Goal: Task Accomplishment & Management: Complete application form

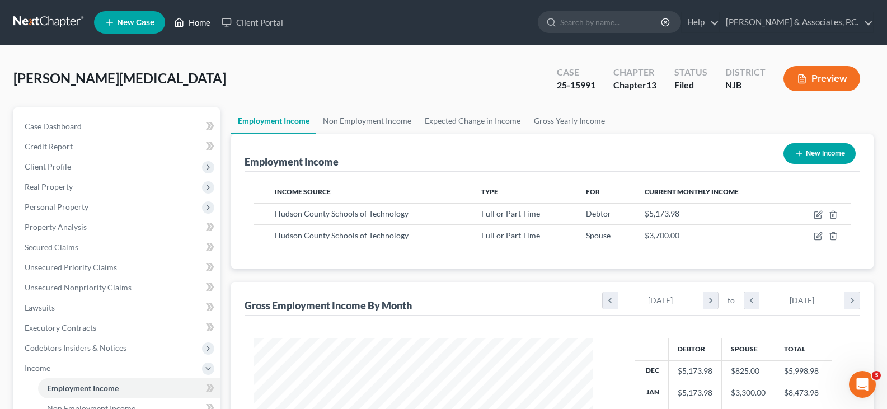
scroll to position [201, 362]
click at [193, 18] on link "Home" at bounding box center [192, 22] width 48 height 20
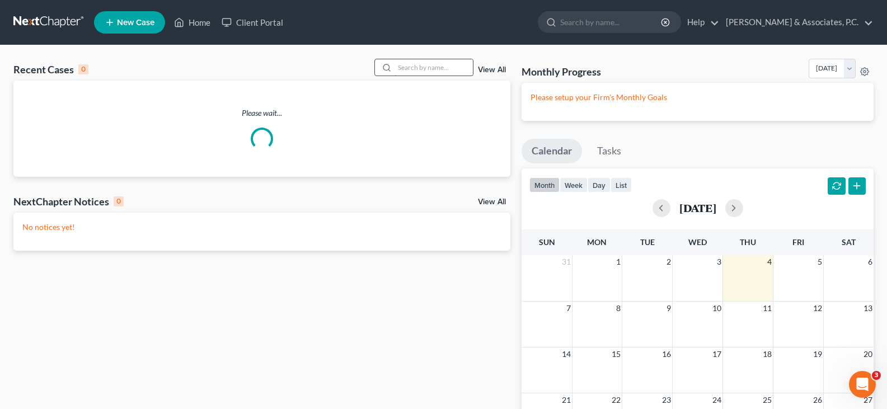
click at [444, 65] on input "search" at bounding box center [434, 67] width 78 height 16
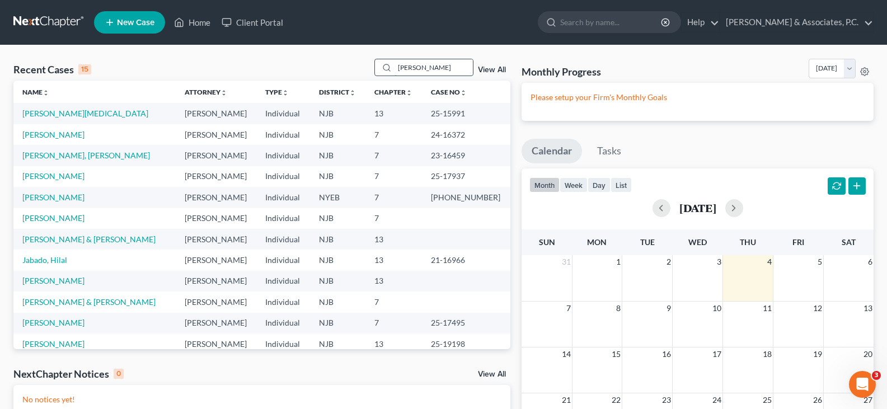
type input "[PERSON_NAME]"
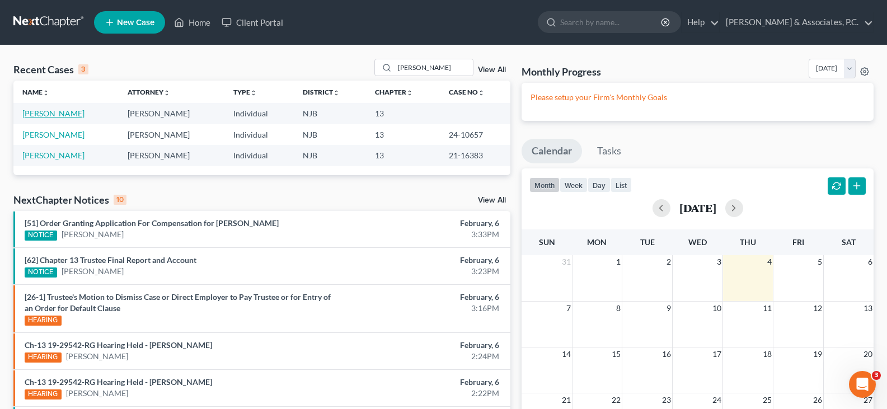
click at [53, 114] on link "[PERSON_NAME]" at bounding box center [53, 114] width 62 height 10
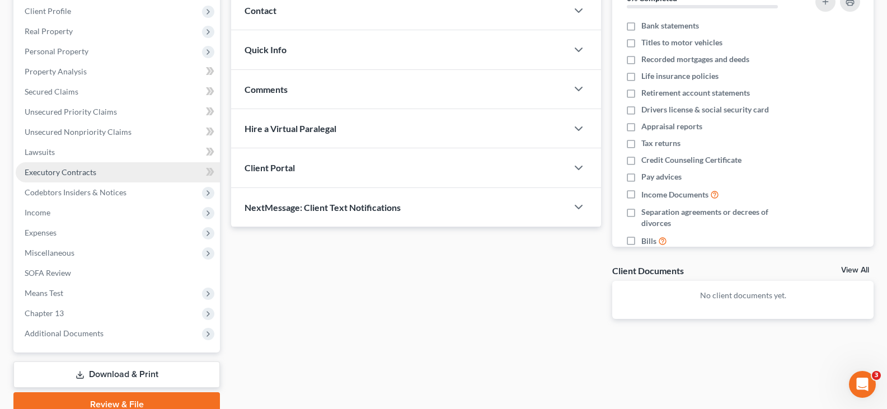
scroll to position [206, 0]
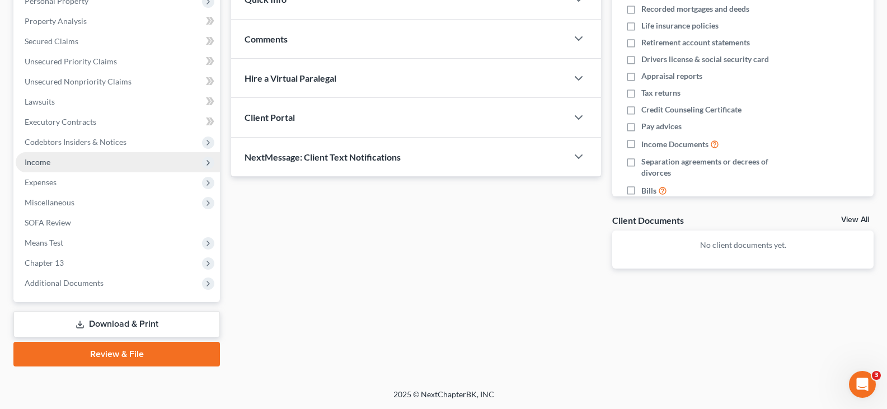
click at [50, 161] on span "Income" at bounding box center [38, 162] width 26 height 10
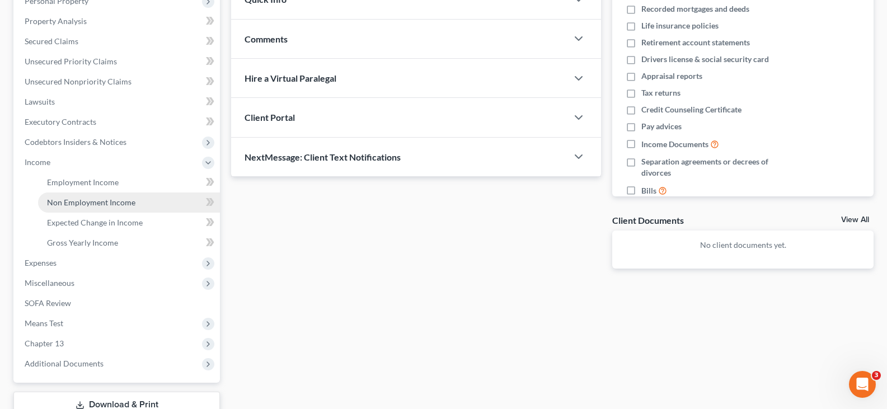
click at [77, 203] on span "Non Employment Income" at bounding box center [91, 203] width 88 height 10
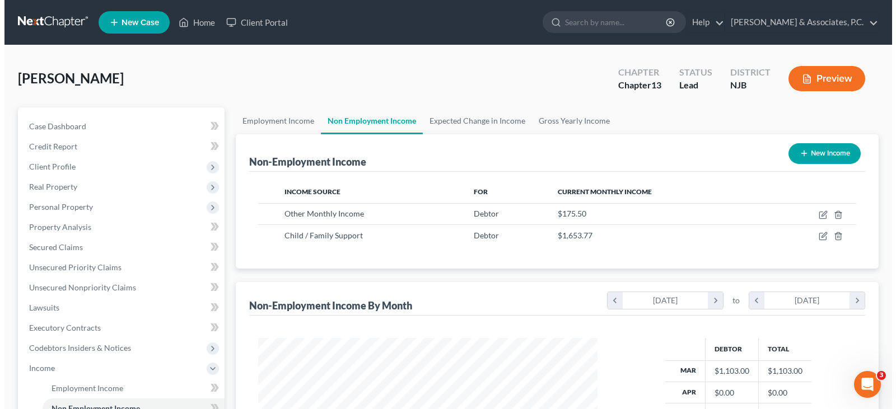
scroll to position [201, 362]
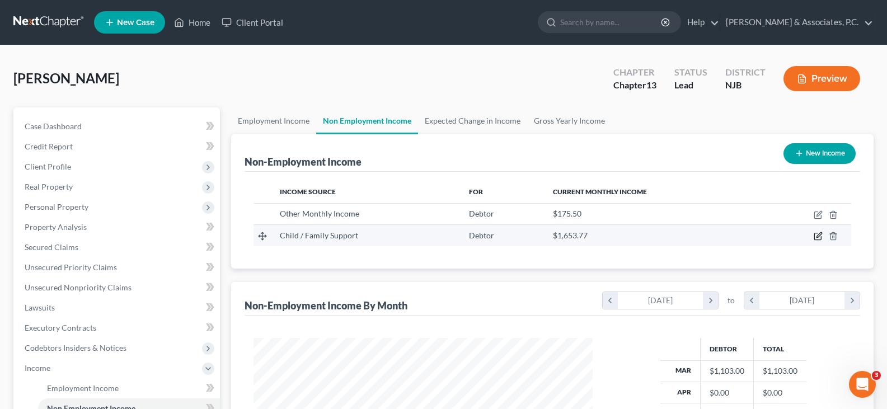
click at [819, 235] on icon "button" at bounding box center [819, 235] width 5 height 5
select select "7"
select select "3"
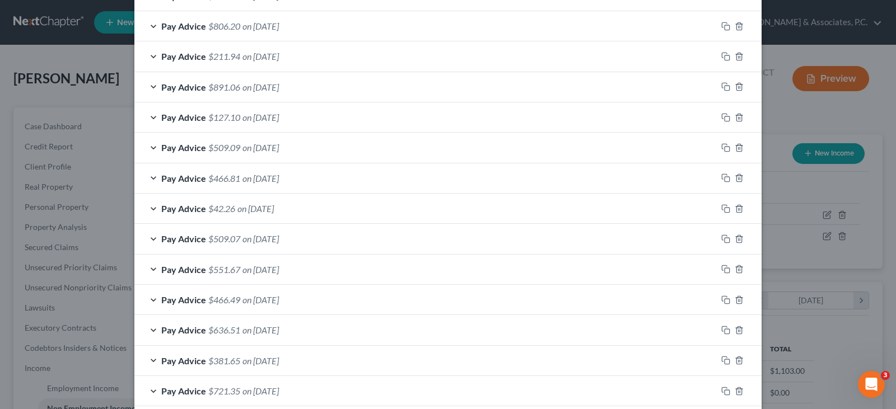
scroll to position [372, 0]
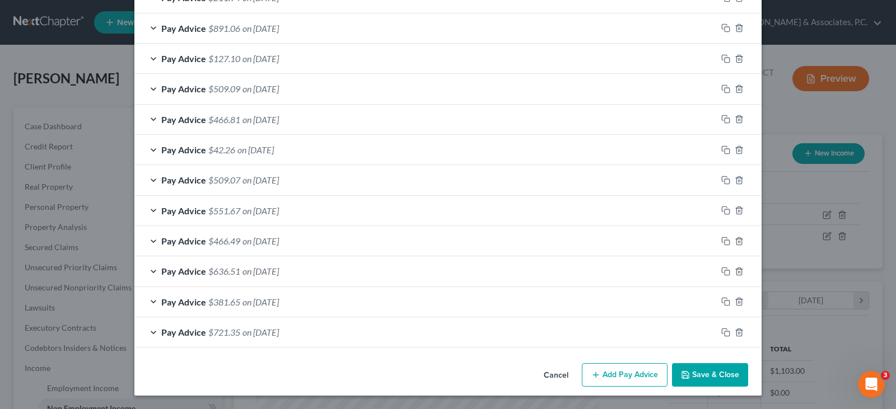
click at [632, 373] on button "Add Pay Advice" at bounding box center [625, 375] width 86 height 24
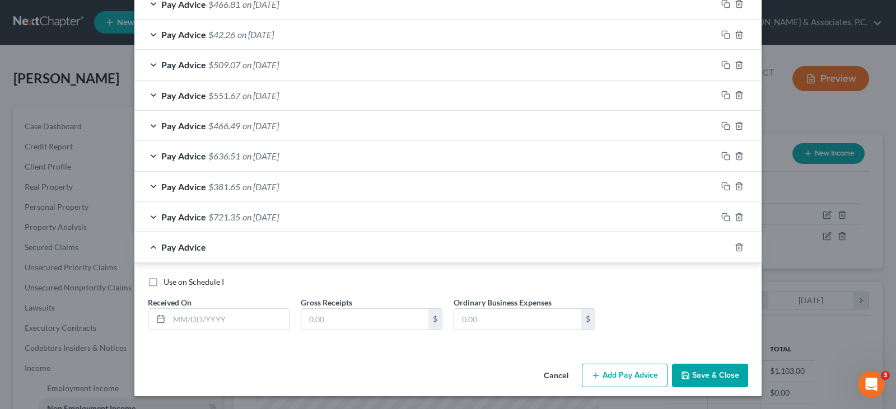
scroll to position [488, 0]
click at [246, 313] on input "text" at bounding box center [229, 318] width 120 height 21
type input "[DATE]"
type input "636.52"
click at [721, 247] on icon "button" at bounding box center [725, 246] width 9 height 9
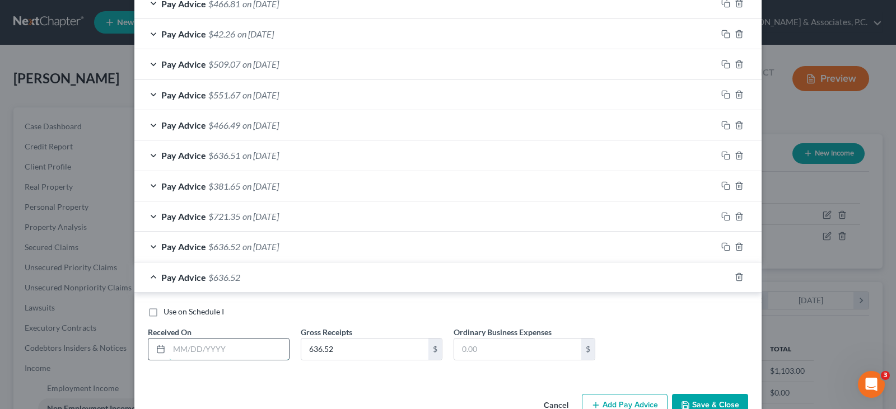
click at [231, 345] on input "text" at bounding box center [229, 349] width 120 height 21
type input "[DATE]"
click at [331, 348] on input "636.52" at bounding box center [364, 349] width 127 height 21
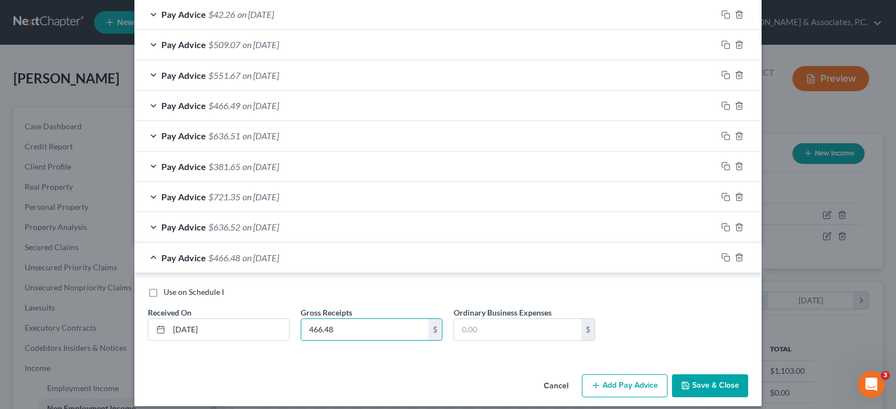
scroll to position [518, 0]
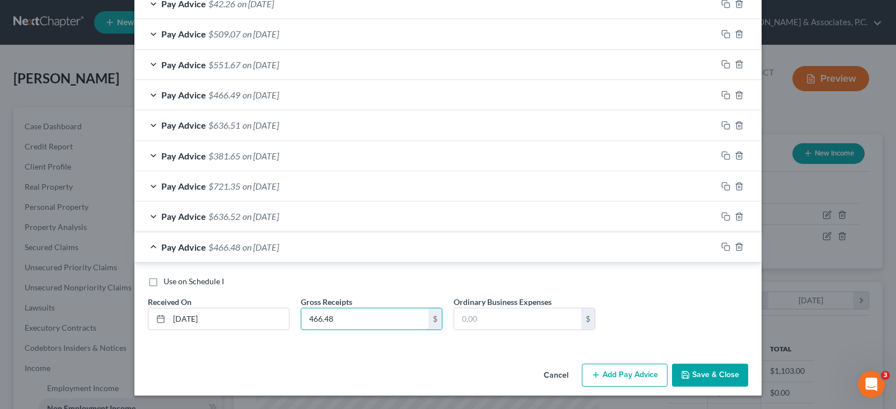
type input "466.48"
click at [608, 378] on button "Add Pay Advice" at bounding box center [625, 376] width 86 height 24
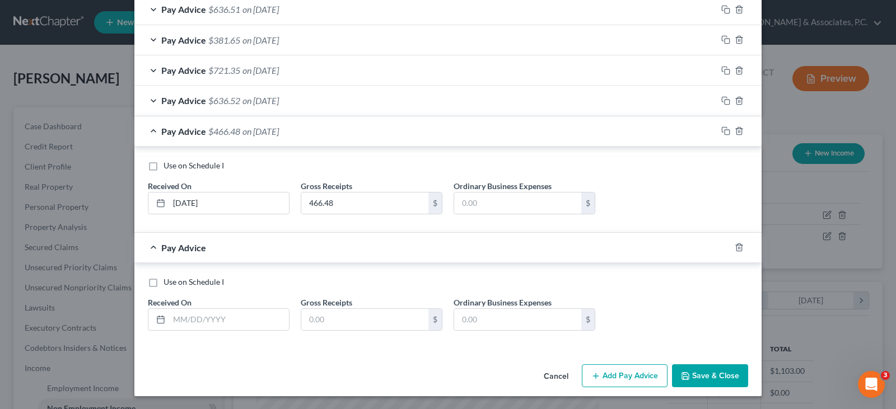
scroll to position [634, 0]
click at [226, 321] on input "text" at bounding box center [229, 318] width 120 height 21
type input "[DATE]"
click at [344, 321] on input "text" at bounding box center [364, 318] width 127 height 21
type input "551.68"
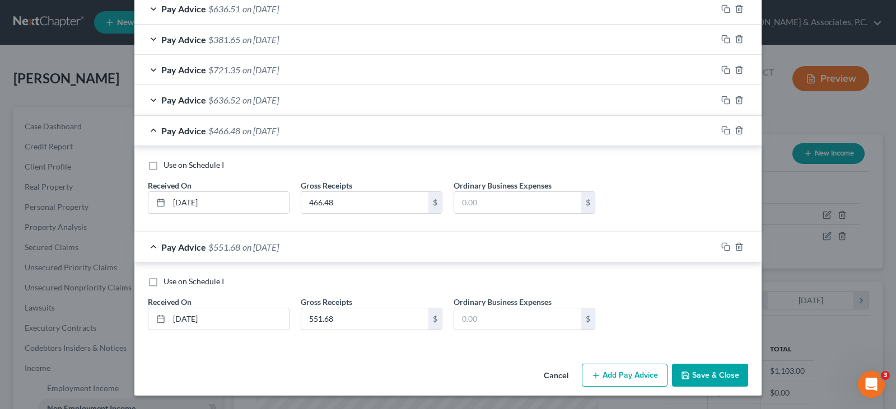
click at [634, 367] on button "Add Pay Advice" at bounding box center [625, 376] width 86 height 24
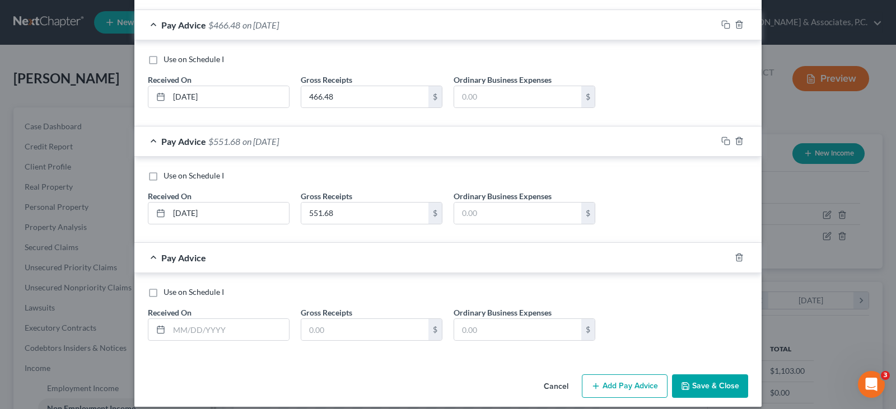
scroll to position [751, 0]
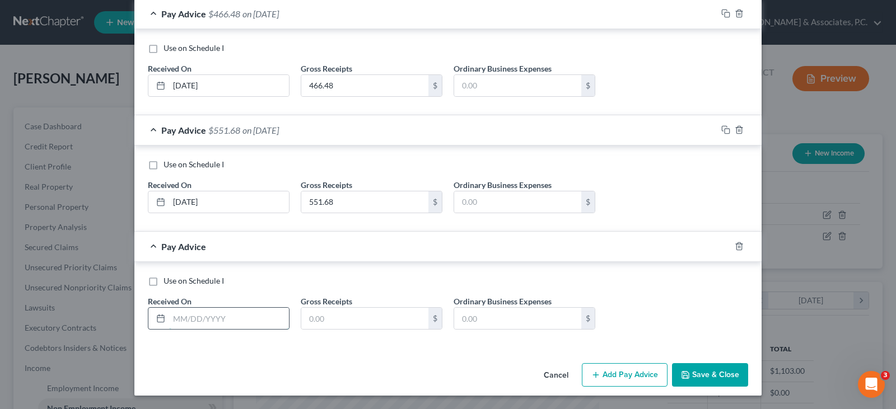
click at [200, 315] on input "text" at bounding box center [229, 318] width 120 height 21
type input "[DATE]"
click at [328, 316] on input "text" at bounding box center [364, 318] width 127 height 21
type input "509.07"
drag, startPoint x: 616, startPoint y: 375, endPoint x: 287, endPoint y: 317, distance: 334.8
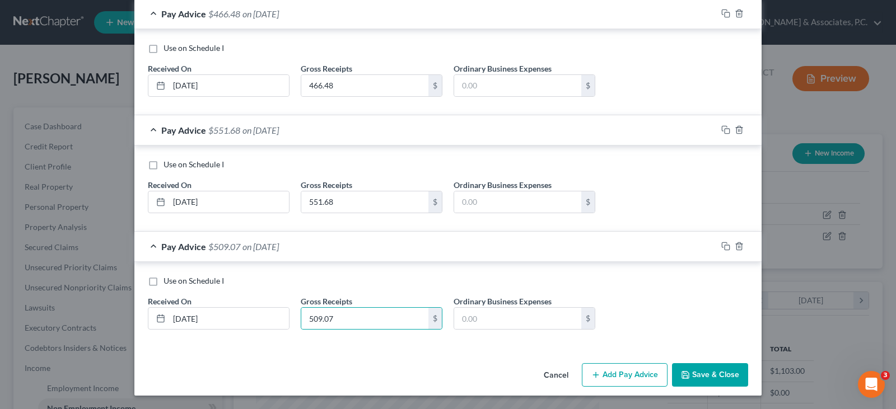
click at [603, 368] on button "Add Pay Advice" at bounding box center [625, 375] width 86 height 24
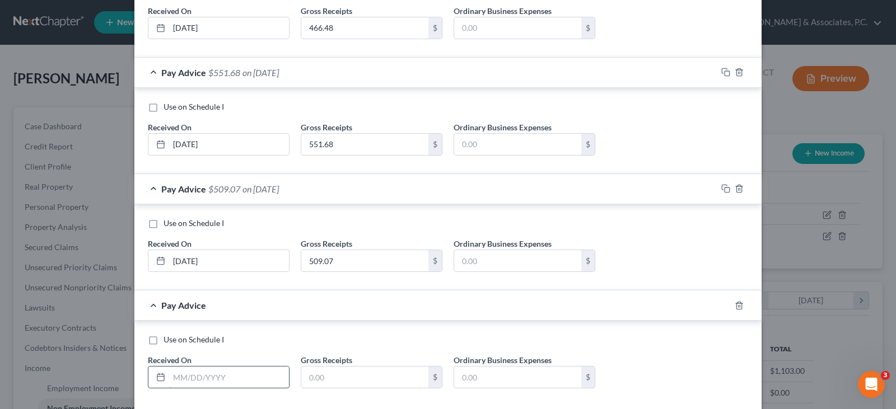
scroll to position [863, 0]
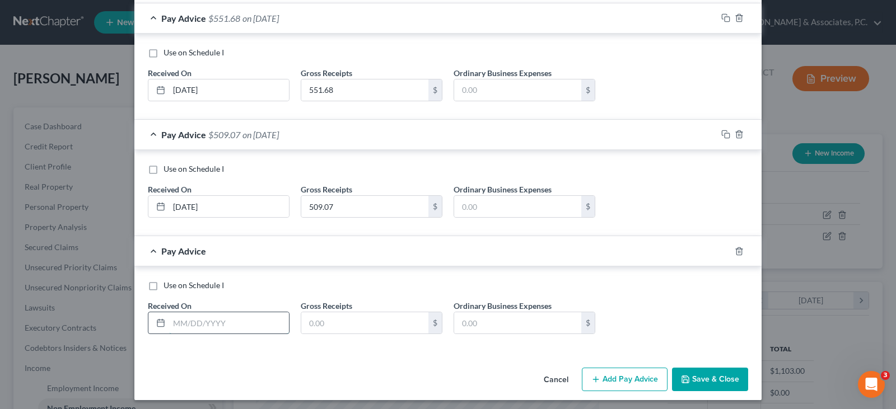
click at [205, 326] on input "text" at bounding box center [229, 322] width 120 height 21
type input "[DATE]"
click at [333, 330] on input "text" at bounding box center [364, 322] width 127 height 21
type input "42.25"
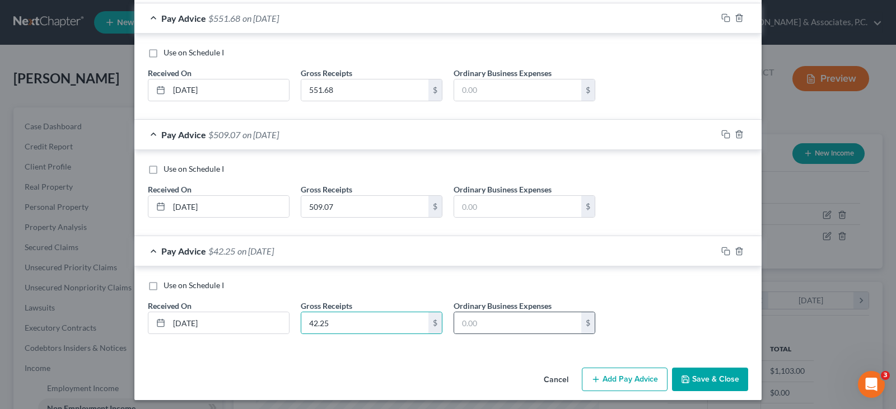
drag, startPoint x: 618, startPoint y: 375, endPoint x: 528, endPoint y: 334, distance: 99.5
click at [615, 372] on button "Add Pay Advice" at bounding box center [625, 380] width 86 height 24
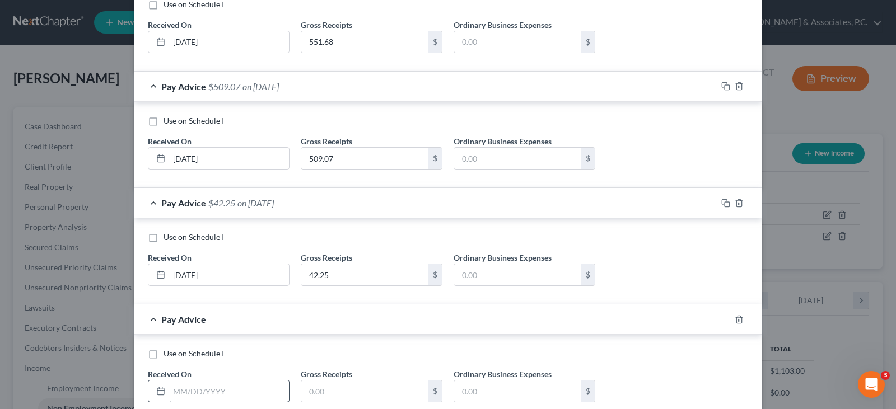
scroll to position [975, 0]
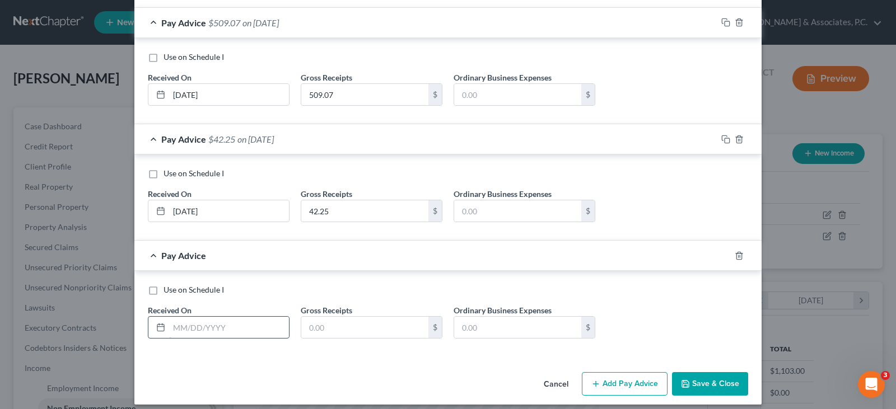
click at [245, 332] on input "text" at bounding box center [229, 327] width 120 height 21
type input "[DATE]"
click at [307, 326] on input "text" at bounding box center [364, 327] width 127 height 21
type input "482.06"
drag, startPoint x: 624, startPoint y: 385, endPoint x: 561, endPoint y: 353, distance: 70.3
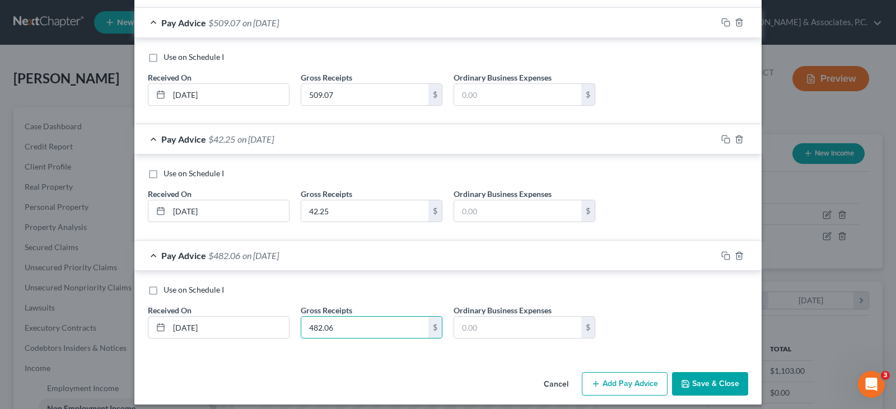
click at [622, 385] on button "Add Pay Advice" at bounding box center [625, 384] width 86 height 24
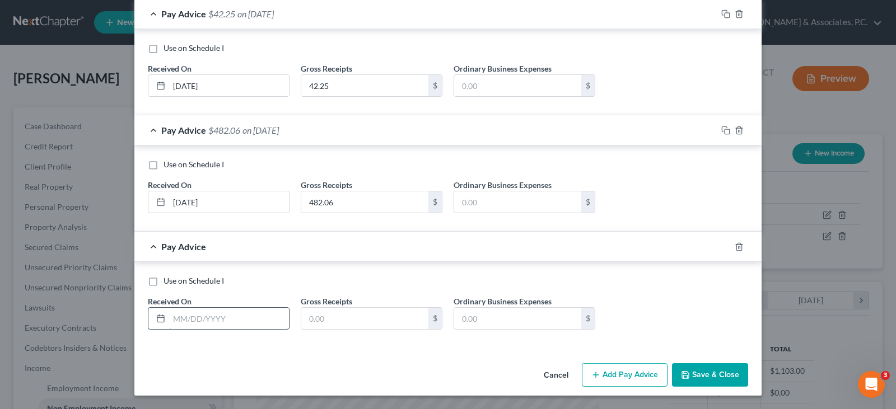
click at [235, 313] on input "text" at bounding box center [229, 318] width 120 height 21
type input "[DATE]"
click at [322, 326] on input "text" at bounding box center [364, 318] width 127 height 21
type input "525.67"
click at [623, 372] on button "Add Pay Advice" at bounding box center [625, 375] width 86 height 24
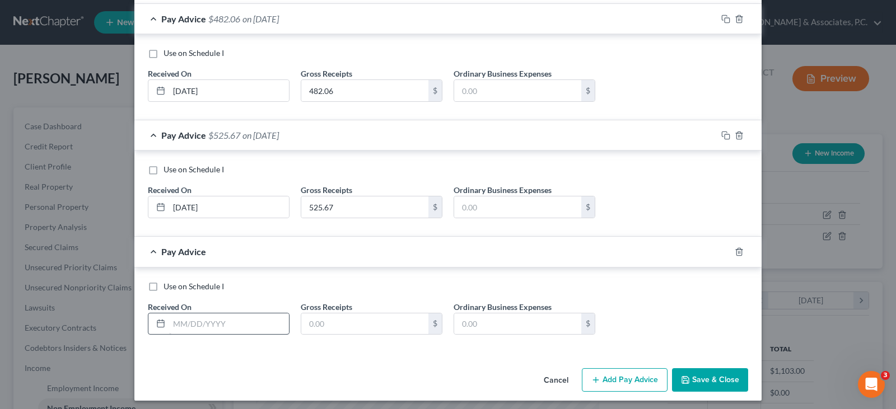
scroll to position [1212, 0]
click at [205, 324] on input "text" at bounding box center [229, 323] width 120 height 21
type input "[DATE]"
click at [321, 321] on input "text" at bounding box center [364, 323] width 127 height 21
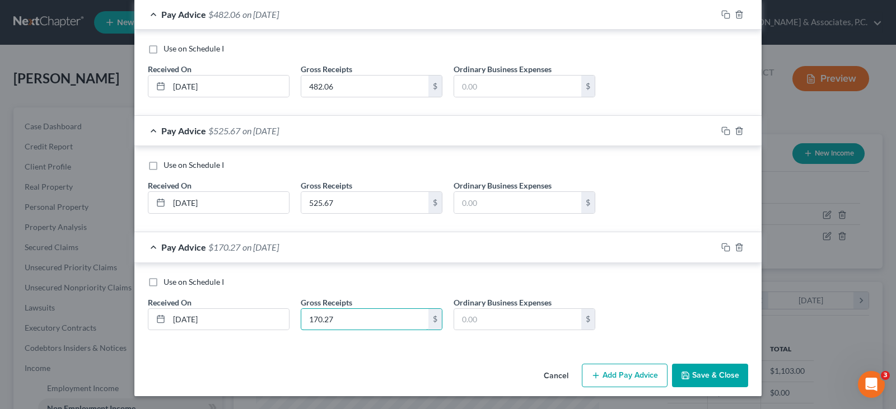
scroll to position [1217, 0]
type input "170.27"
click at [611, 377] on button "Add Pay Advice" at bounding box center [625, 375] width 86 height 24
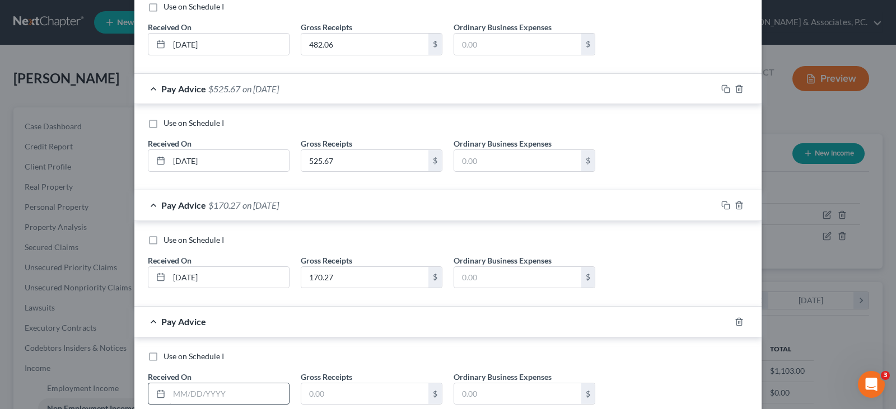
scroll to position [1329, 0]
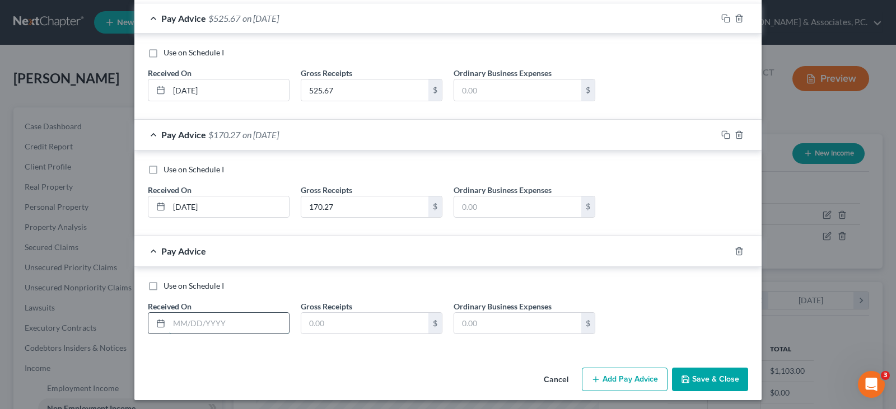
click at [248, 325] on input "text" at bounding box center [229, 323] width 120 height 21
type input "[DATE]"
click at [359, 331] on input "text" at bounding box center [364, 323] width 127 height 21
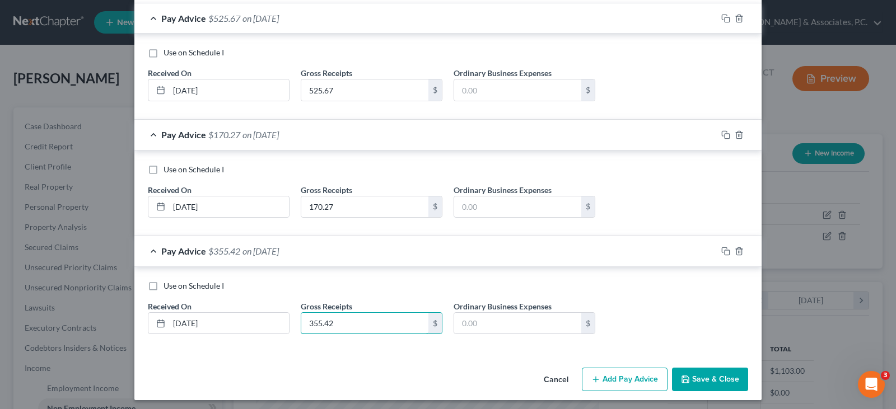
type input "355.42"
click at [625, 381] on button "Add Pay Advice" at bounding box center [625, 380] width 86 height 24
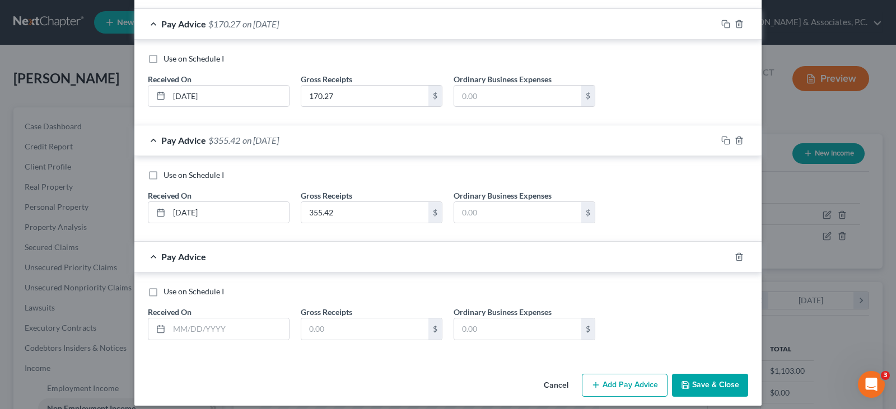
scroll to position [1450, 0]
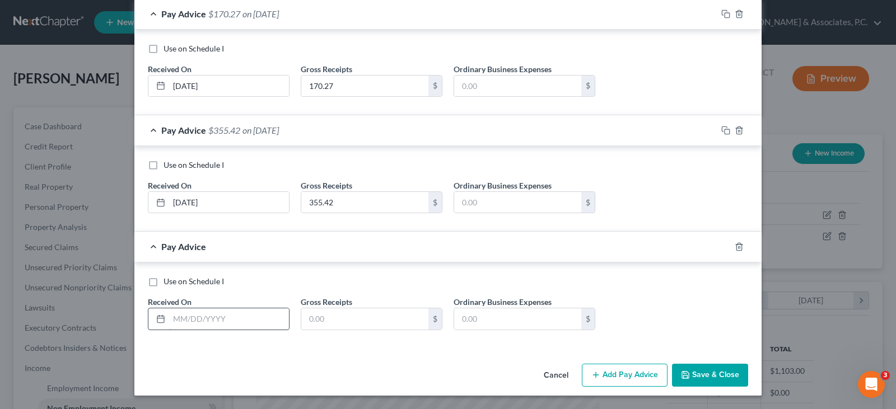
click at [226, 320] on input "text" at bounding box center [229, 318] width 120 height 21
type input "[DATE]"
drag, startPoint x: 329, startPoint y: 310, endPoint x: 334, endPoint y: 319, distance: 10.3
click at [331, 313] on input "text" at bounding box center [364, 318] width 127 height 21
type input "543.68"
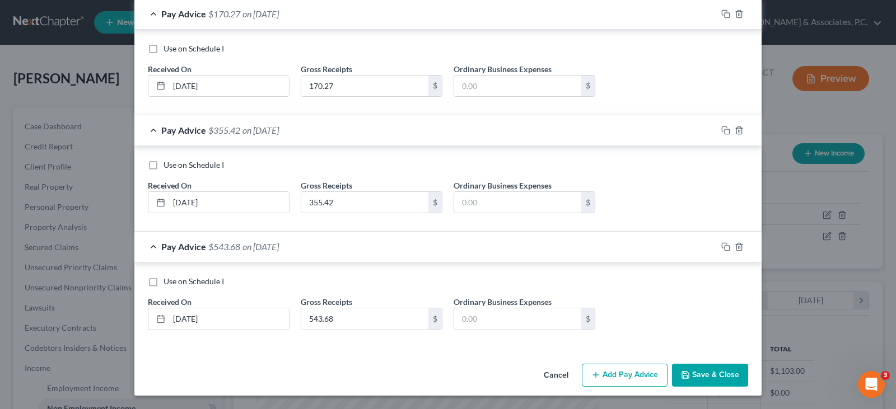
click at [630, 375] on button "Add Pay Advice" at bounding box center [625, 376] width 86 height 24
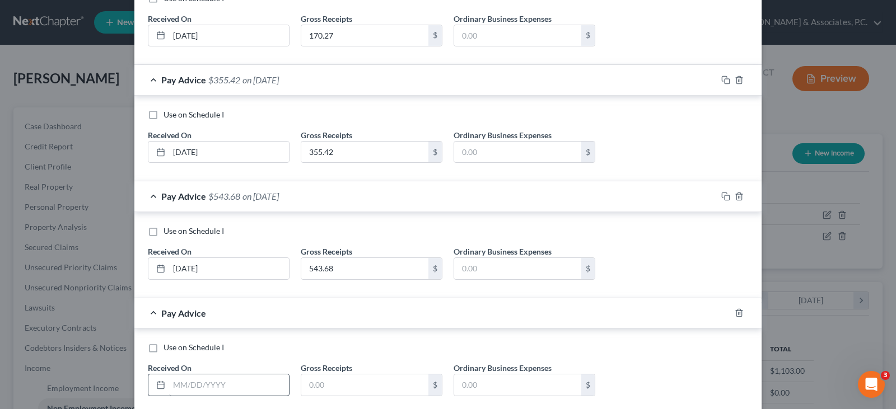
scroll to position [1566, 0]
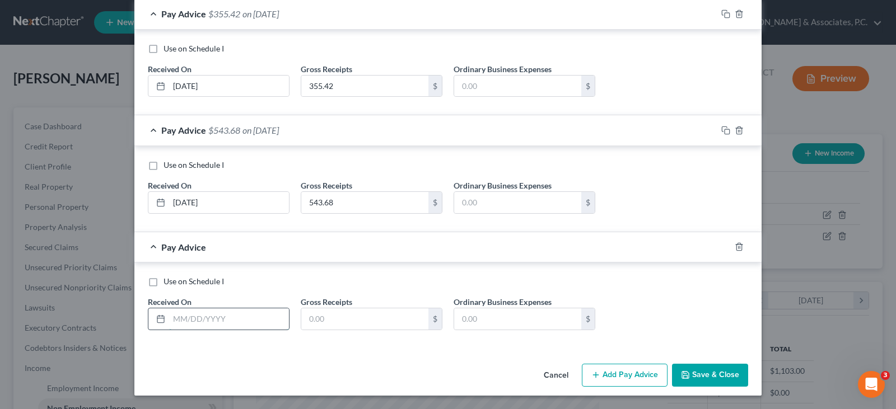
click at [250, 316] on input "text" at bounding box center [229, 318] width 120 height 21
type input "[DATE]"
click at [318, 318] on input "text" at bounding box center [364, 318] width 127 height 21
type input "278.90"
click at [624, 378] on button "Add Pay Advice" at bounding box center [625, 376] width 86 height 24
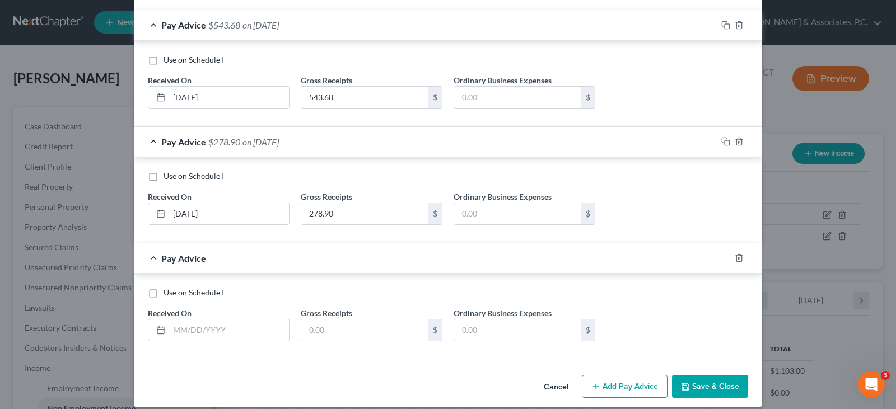
scroll to position [1678, 0]
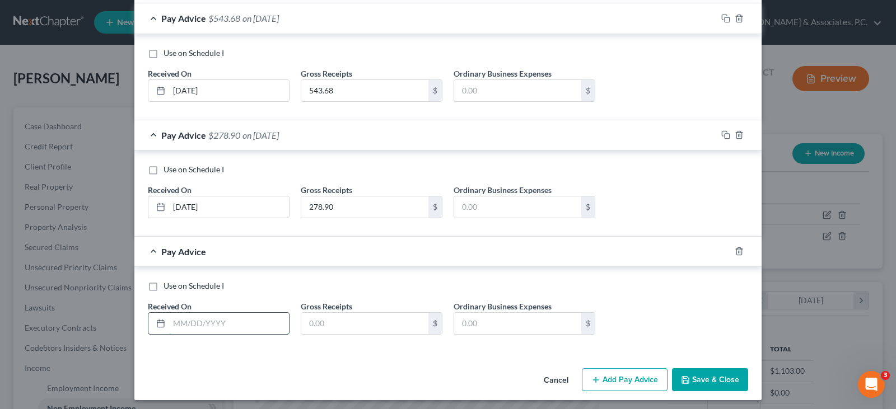
click at [245, 322] on input "text" at bounding box center [229, 323] width 120 height 21
type input "[DATE]"
click at [325, 319] on input "text" at bounding box center [364, 323] width 127 height 21
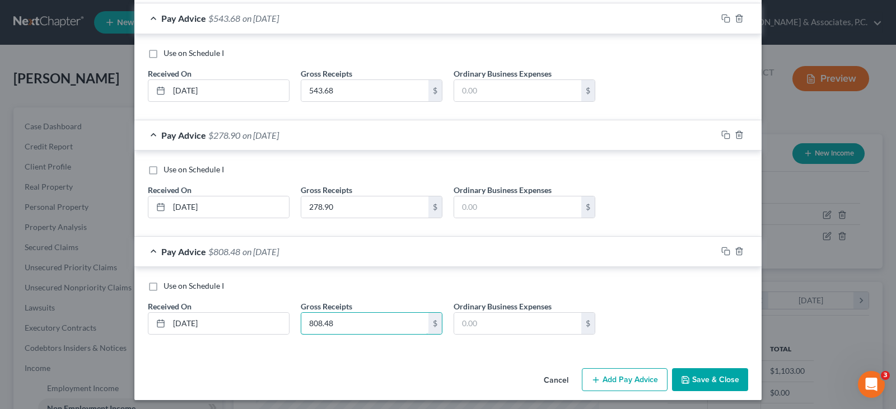
type input "808.48"
click at [626, 376] on button "Add Pay Advice" at bounding box center [625, 380] width 86 height 24
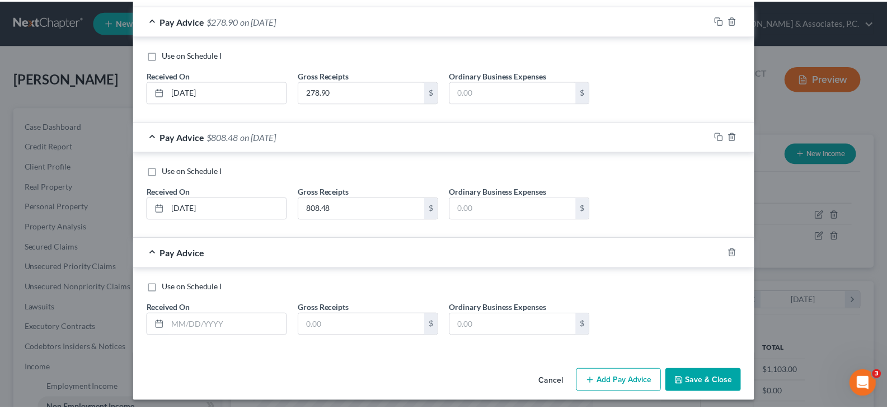
scroll to position [1799, 0]
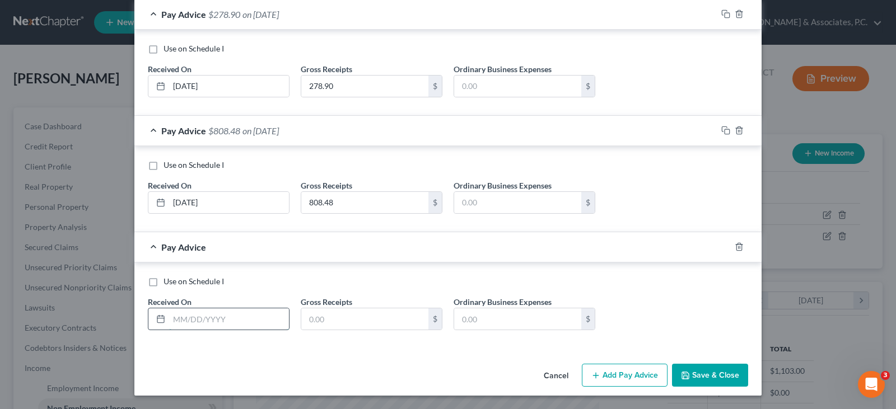
click at [211, 315] on input "text" at bounding box center [229, 318] width 120 height 21
type input "[DATE]"
click at [333, 324] on input "text" at bounding box center [364, 318] width 127 height 21
type input "369.52"
click at [685, 374] on icon "button" at bounding box center [685, 375] width 7 height 7
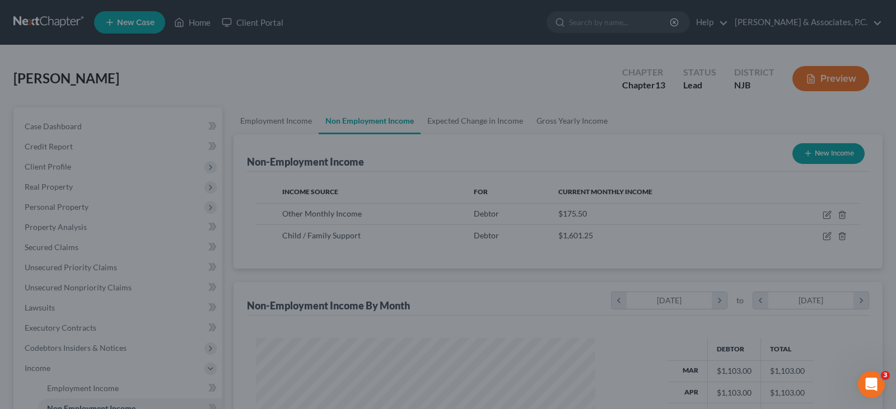
scroll to position [559518, 559357]
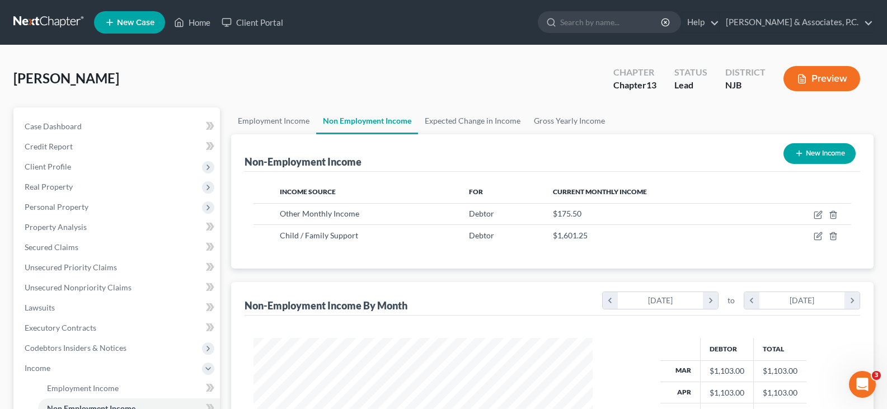
click at [819, 155] on button "New Income" at bounding box center [820, 153] width 72 height 21
select select "0"
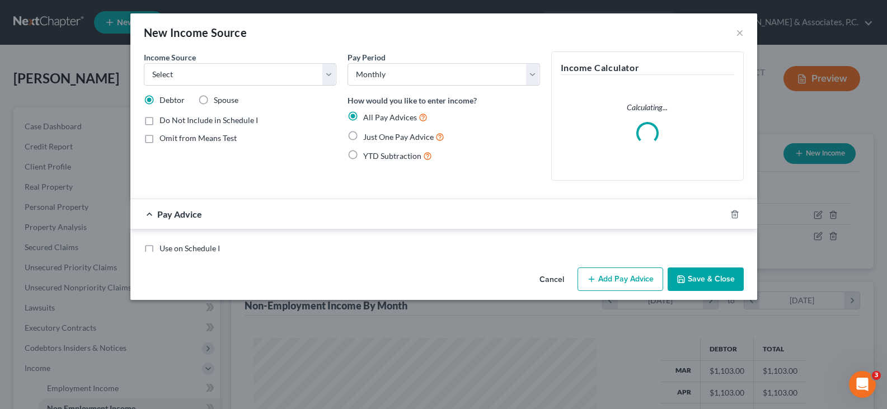
scroll to position [201, 365]
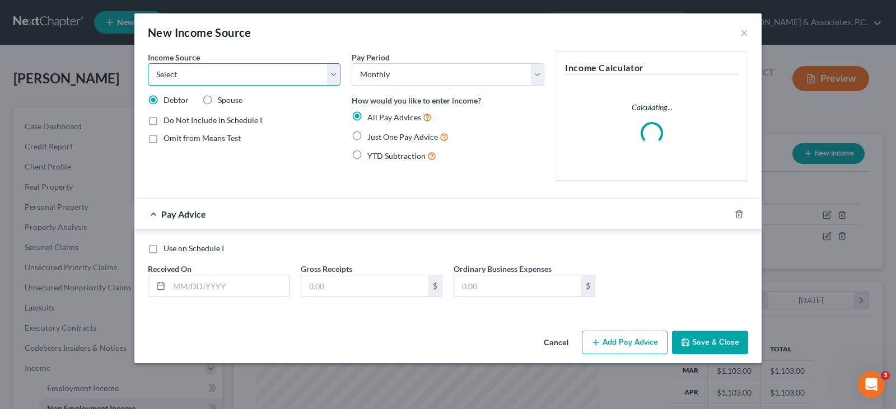
click at [334, 73] on select "Select Unemployment Disability (from employer) Pension Retirement Social Securi…" at bounding box center [244, 74] width 193 height 22
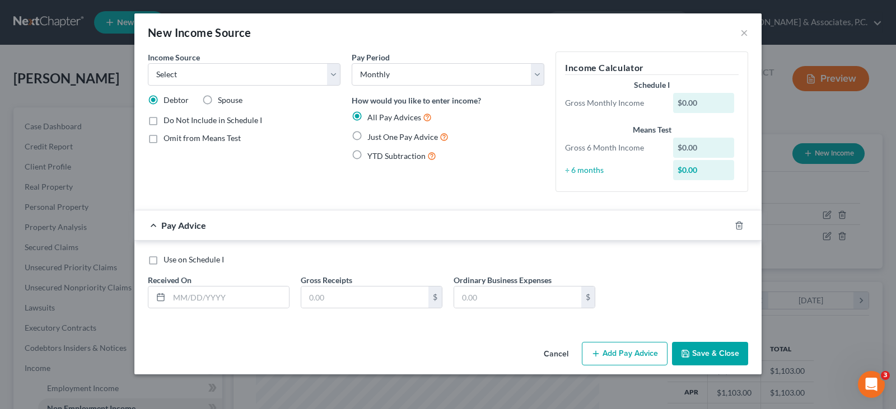
click at [443, 25] on div "New Income Source ×" at bounding box center [447, 32] width 627 height 38
click at [743, 31] on button "×" at bounding box center [744, 32] width 8 height 13
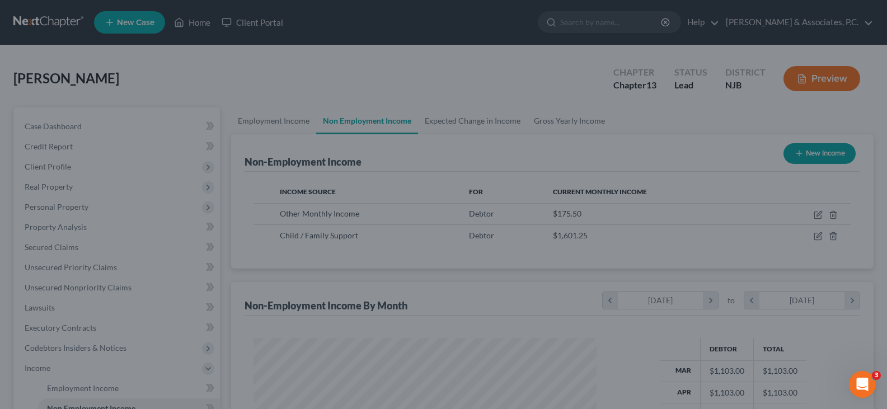
scroll to position [559518, 559357]
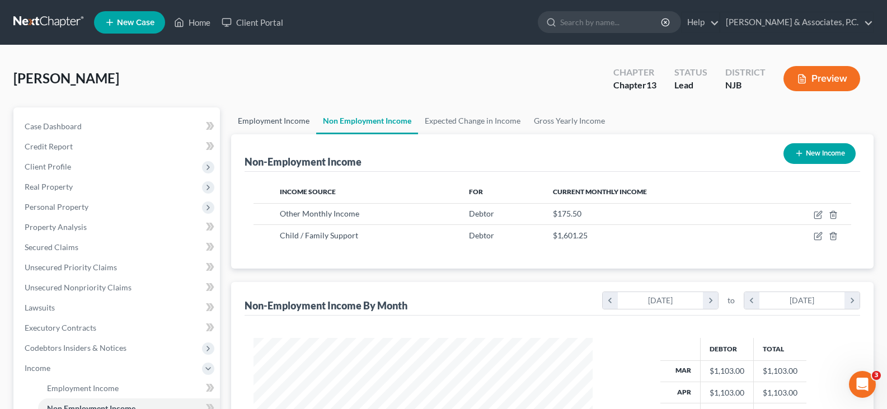
click at [288, 121] on link "Employment Income" at bounding box center [273, 120] width 85 height 27
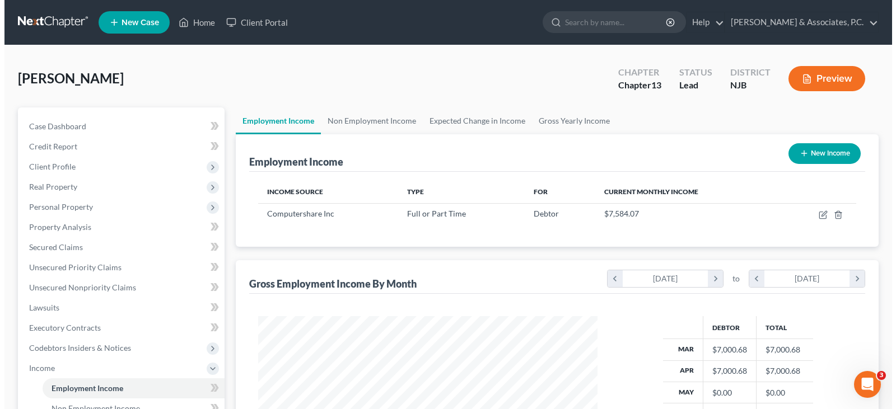
scroll to position [201, 362]
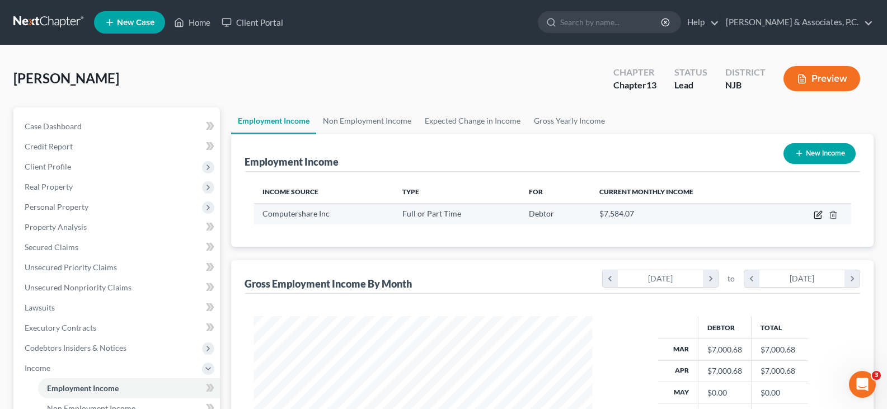
click at [818, 215] on icon "button" at bounding box center [818, 214] width 9 height 9
select select "0"
select select "33"
select select "2"
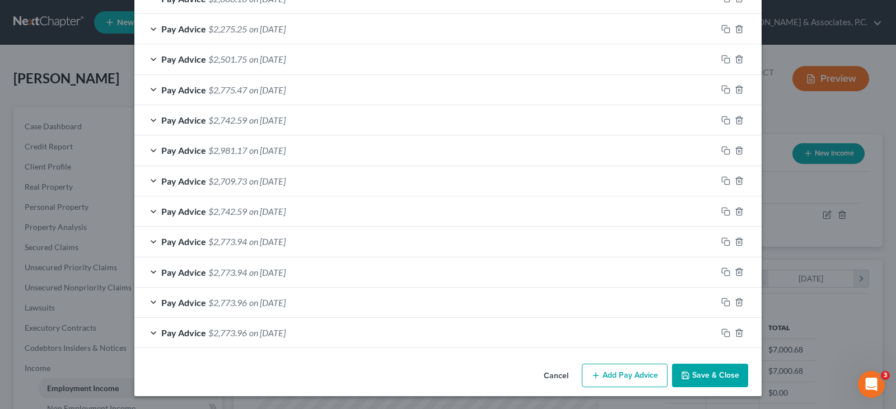
scroll to position [413, 0]
click at [737, 331] on icon "button" at bounding box center [738, 332] width 9 height 9
click at [737, 331] on icon "button" at bounding box center [738, 331] width 9 height 9
click at [736, 331] on icon "button" at bounding box center [738, 332] width 9 height 9
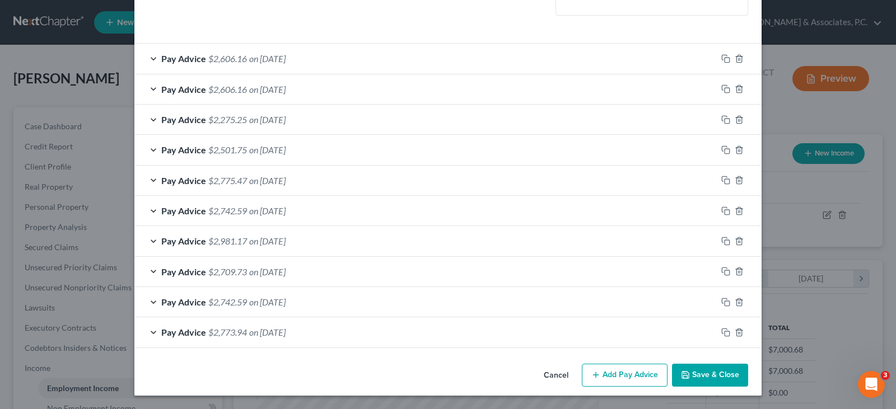
scroll to position [291, 0]
click at [736, 331] on icon "button" at bounding box center [738, 332] width 9 height 9
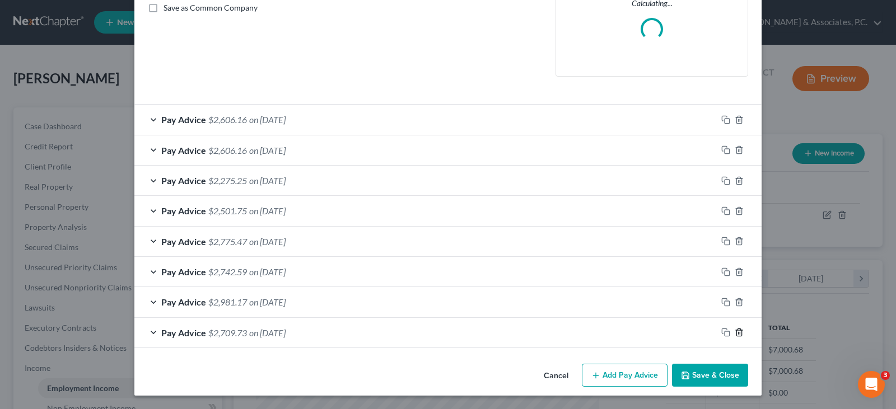
click at [736, 331] on icon "button" at bounding box center [738, 332] width 9 height 9
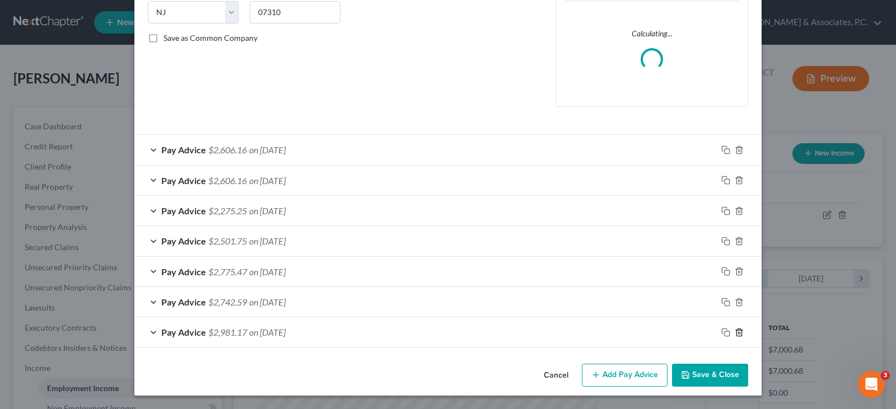
click at [736, 331] on icon "button" at bounding box center [738, 332] width 9 height 9
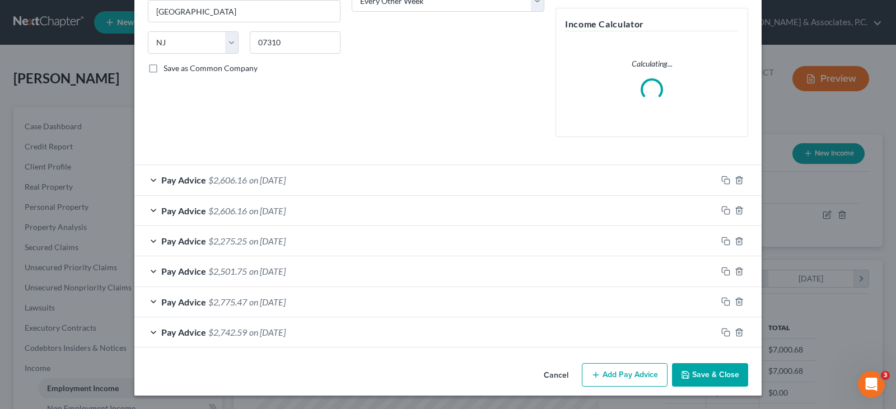
scroll to position [200, 0]
click at [736, 331] on icon "button" at bounding box center [738, 332] width 9 height 9
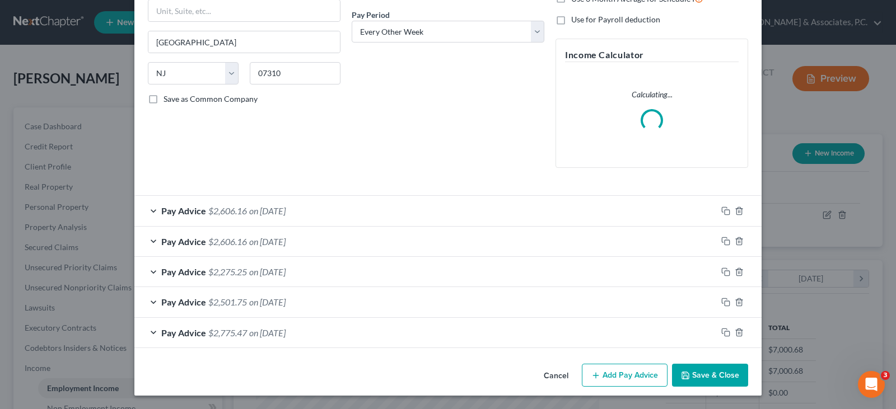
scroll to position [169, 0]
click at [736, 331] on icon "button" at bounding box center [738, 332] width 9 height 9
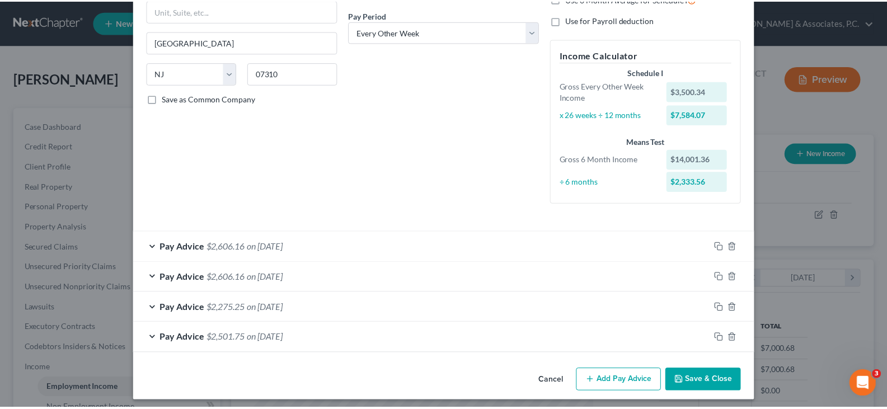
scroll to position [175, 0]
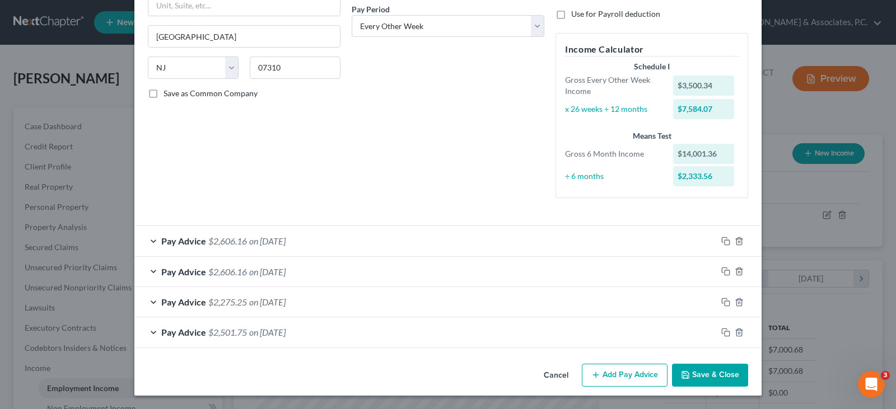
click at [713, 371] on button "Save & Close" at bounding box center [710, 376] width 76 height 24
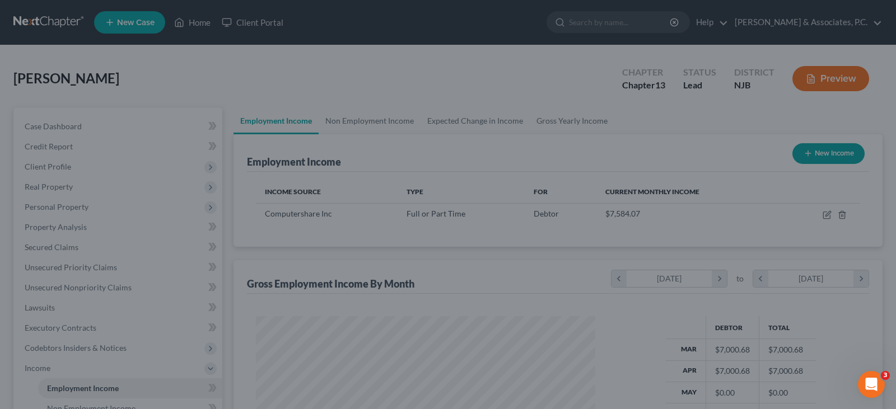
scroll to position [559518, 559357]
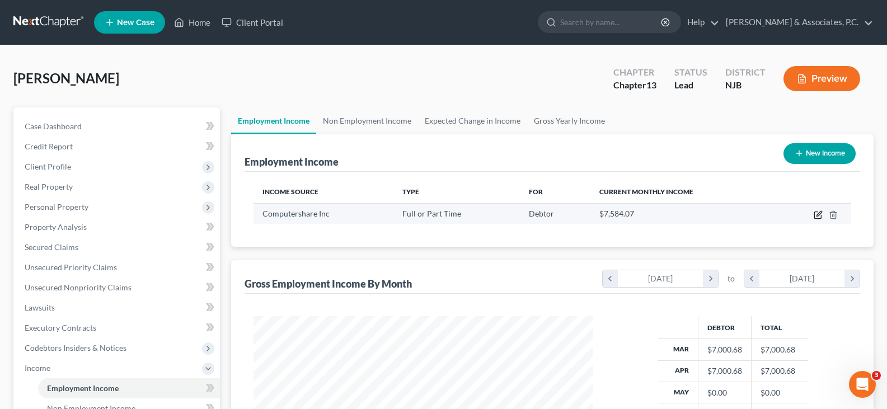
click at [817, 212] on icon "button" at bounding box center [817, 215] width 7 height 7
select select "0"
select select "33"
select select "2"
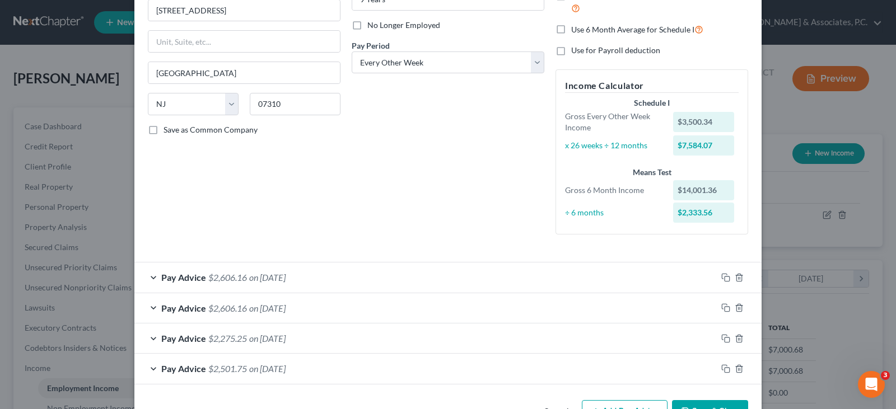
scroll to position [119, 0]
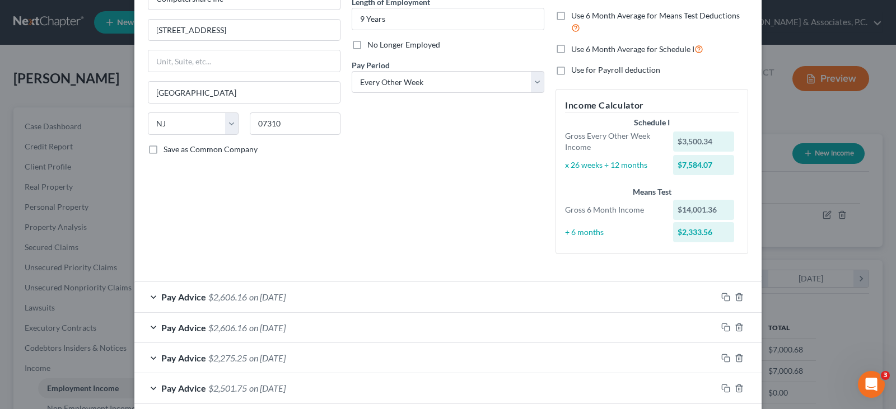
click at [250, 301] on span "on [DATE]" at bounding box center [267, 297] width 36 height 11
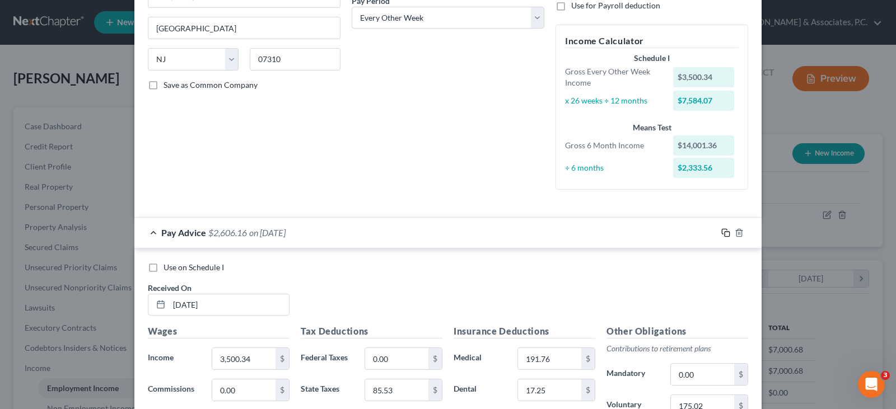
scroll to position [182, 0]
click at [724, 232] on rect "button" at bounding box center [726, 234] width 5 height 5
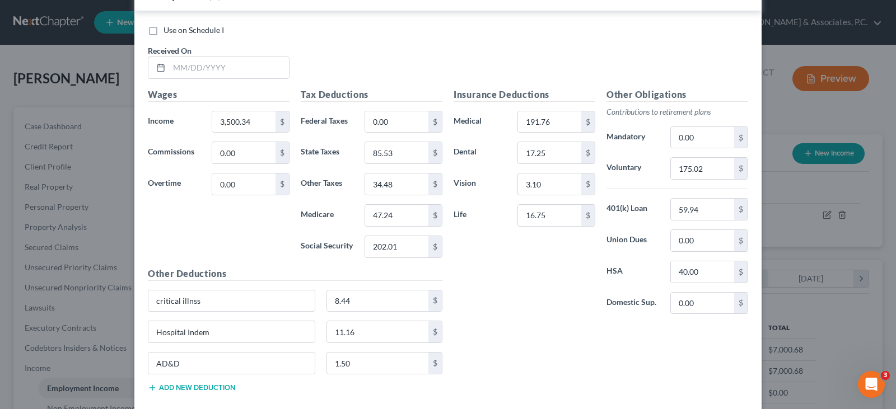
scroll to position [574, 0]
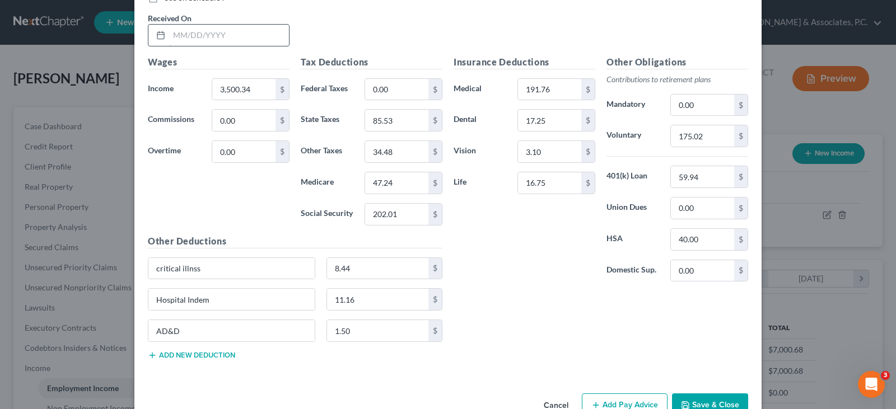
click at [206, 33] on input "text" at bounding box center [229, 35] width 120 height 21
type input "[DATE]"
click at [400, 214] on input "202.01" at bounding box center [396, 214] width 63 height 21
click at [397, 180] on input "47.24" at bounding box center [396, 182] width 63 height 21
click at [401, 123] on input "85.53" at bounding box center [396, 120] width 63 height 21
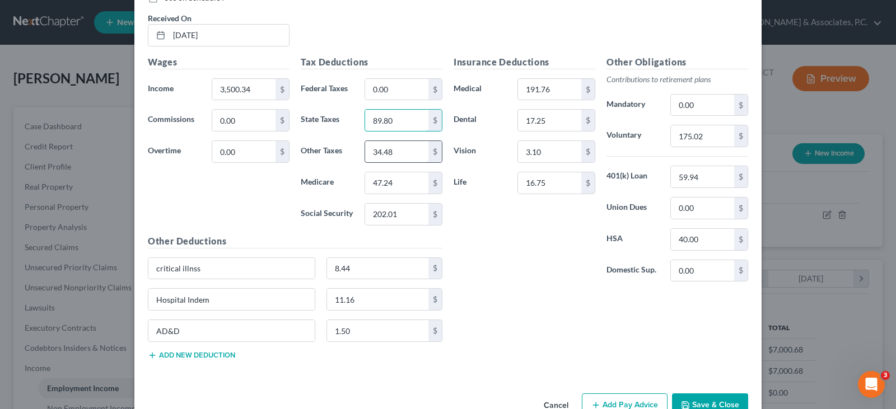
type input "89.80"
click at [404, 152] on input "34.48" at bounding box center [396, 151] width 63 height 21
click at [401, 159] on input "34.48" at bounding box center [396, 151] width 63 height 21
click at [714, 244] on input "40.00" at bounding box center [702, 239] width 63 height 21
click at [709, 174] on input "59.94" at bounding box center [702, 176] width 63 height 21
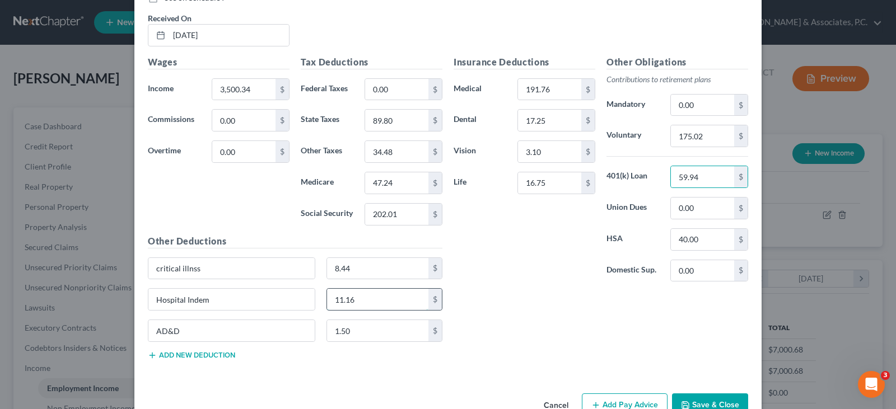
click at [357, 292] on input "11.16" at bounding box center [378, 299] width 102 height 21
click at [557, 185] on input "16.75" at bounding box center [549, 182] width 63 height 21
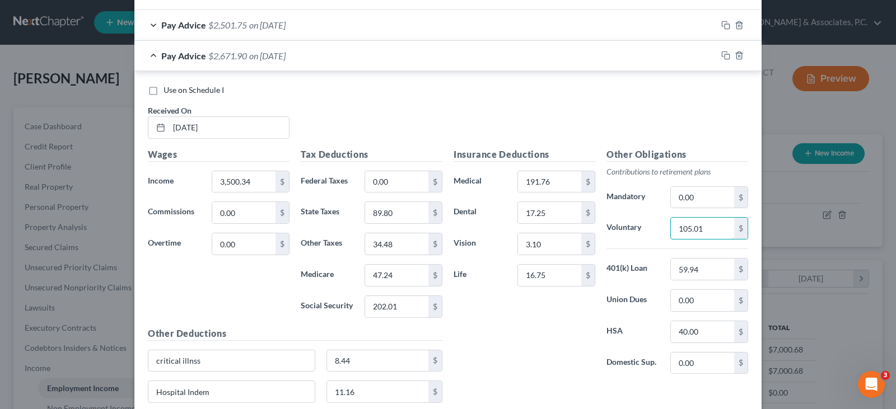
scroll to position [462, 0]
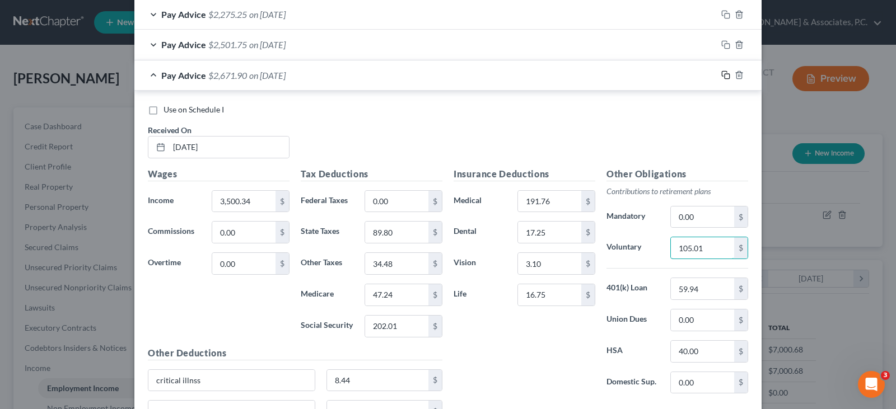
type input "105.01"
drag, startPoint x: 722, startPoint y: 74, endPoint x: 599, endPoint y: 77, distance: 123.2
click at [721, 74] on icon "button" at bounding box center [725, 75] width 9 height 9
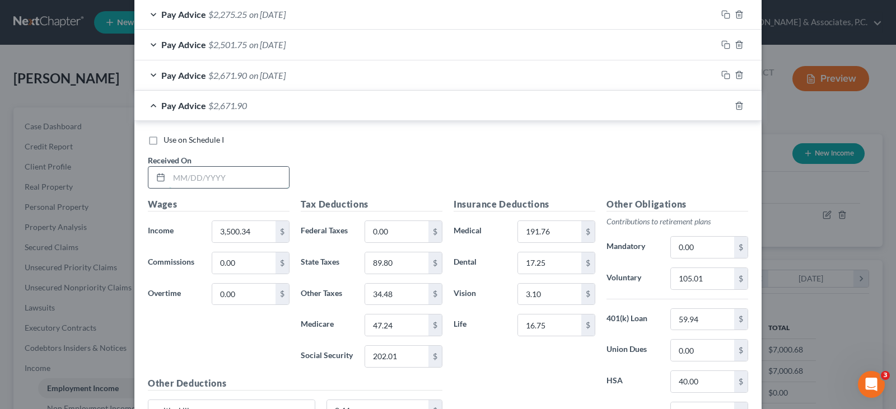
click at [213, 181] on input "text" at bounding box center [229, 177] width 120 height 21
type input "[DATE]"
click at [251, 235] on input "3,500.34" at bounding box center [243, 231] width 63 height 21
click at [405, 357] on input "202.01" at bounding box center [396, 356] width 63 height 21
click at [395, 325] on input "47.24" at bounding box center [396, 325] width 63 height 21
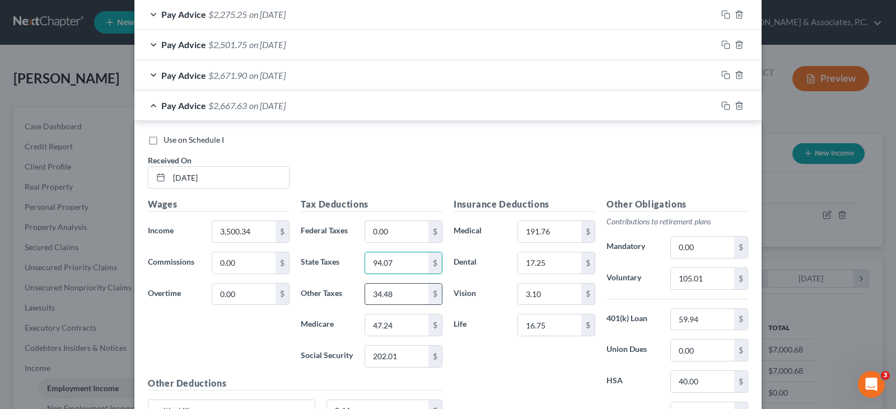
type input "94.07"
click at [391, 290] on input "34.48" at bounding box center [396, 294] width 63 height 21
click at [385, 292] on input "34.48" at bounding box center [396, 294] width 63 height 21
type input "34.47"
click at [713, 279] on input "105.01" at bounding box center [702, 278] width 63 height 21
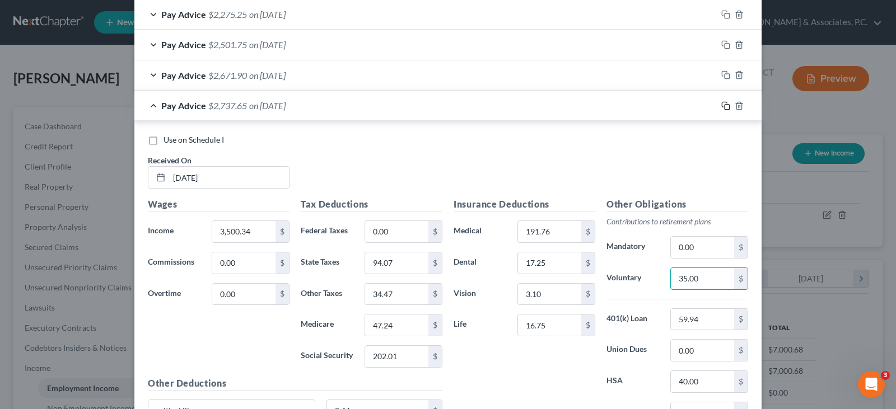
type input "35.00"
click at [722, 107] on icon "button" at bounding box center [725, 105] width 9 height 9
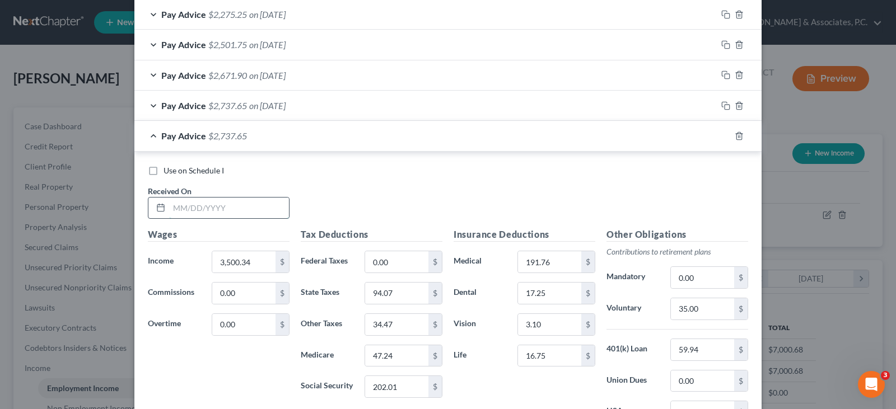
click at [241, 209] on input "text" at bounding box center [229, 208] width 120 height 21
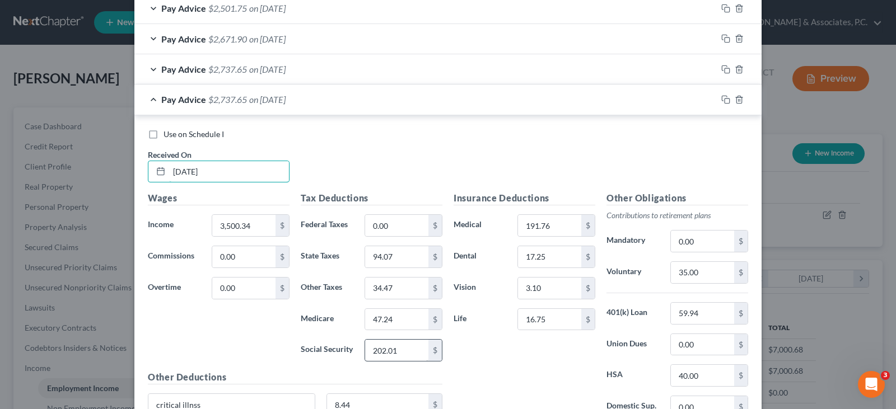
scroll to position [518, 0]
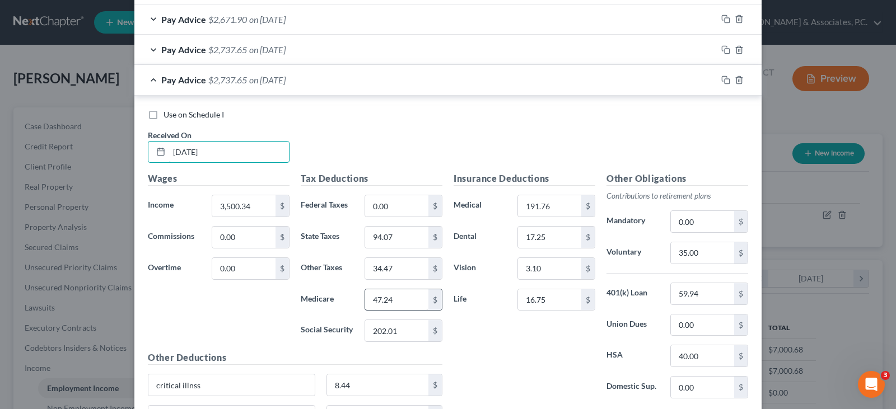
type input "[DATE]"
click at [399, 298] on input "47.24" at bounding box center [396, 299] width 63 height 21
click at [392, 238] on input "94.07" at bounding box center [396, 237] width 63 height 21
click at [402, 265] on input "34.47" at bounding box center [396, 268] width 63 height 21
type input "24.14"
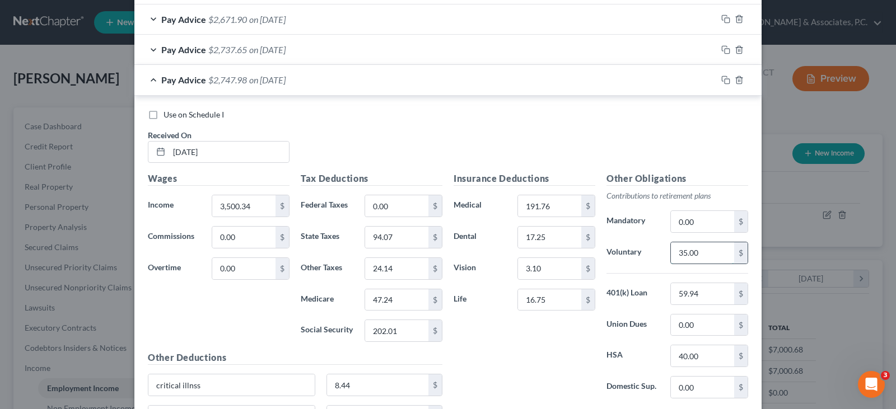
click at [699, 254] on input "35.00" at bounding box center [702, 252] width 63 height 21
click at [701, 359] on input "40.00" at bounding box center [702, 355] width 63 height 21
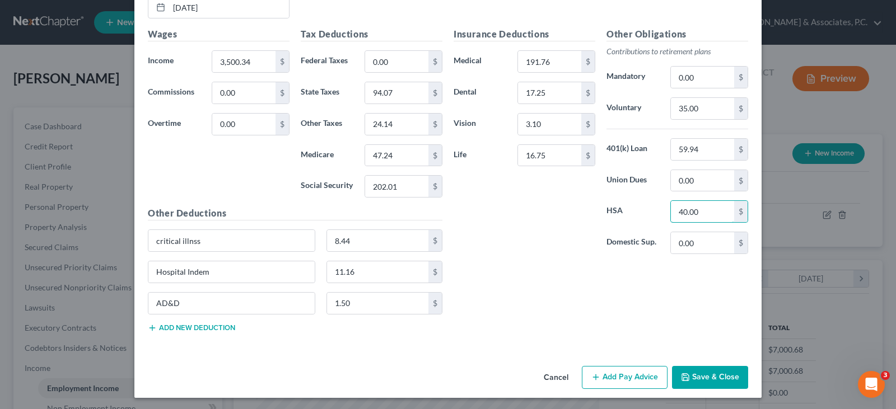
scroll to position [665, 0]
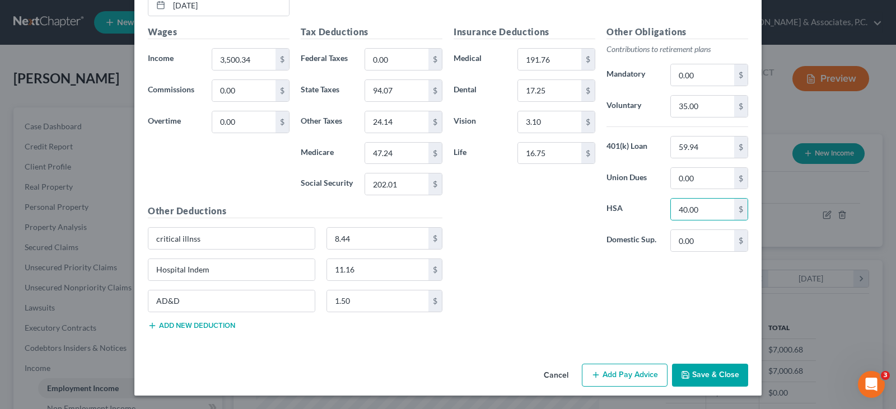
click at [613, 372] on button "Add Pay Advice" at bounding box center [625, 376] width 86 height 24
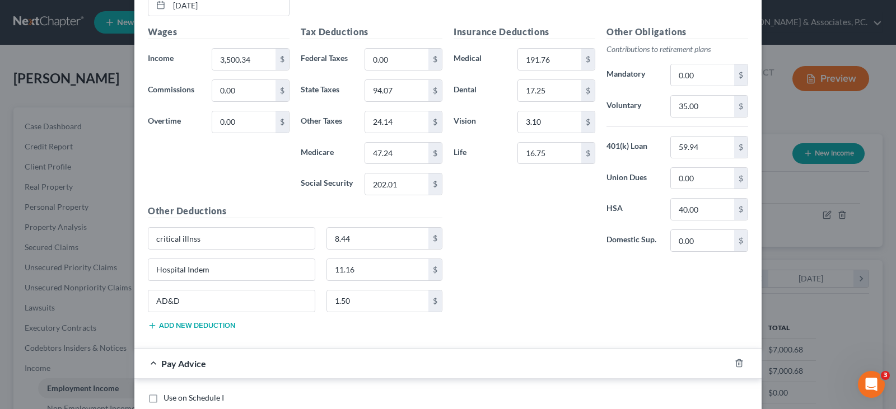
scroll to position [777, 0]
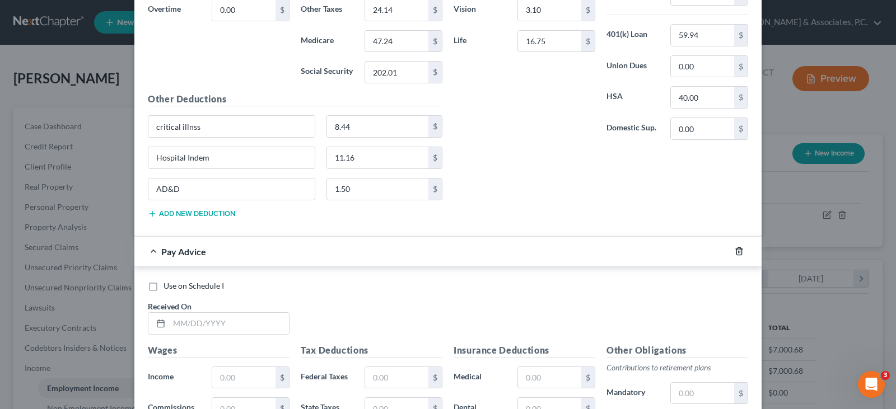
click at [736, 248] on icon "button" at bounding box center [738, 251] width 5 height 7
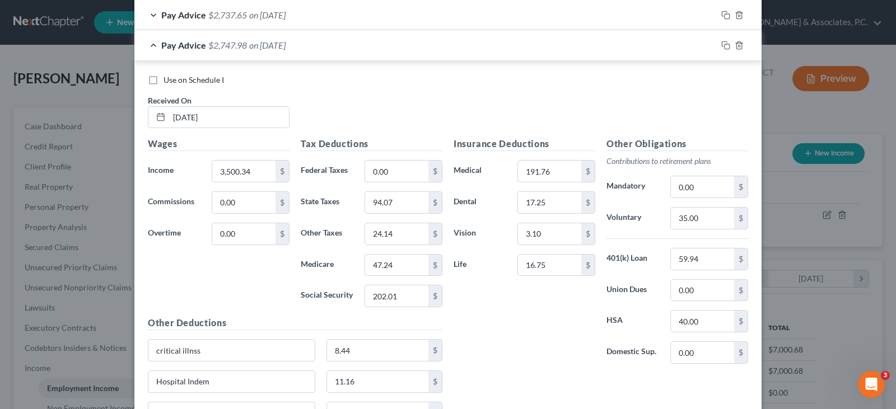
scroll to position [497, 0]
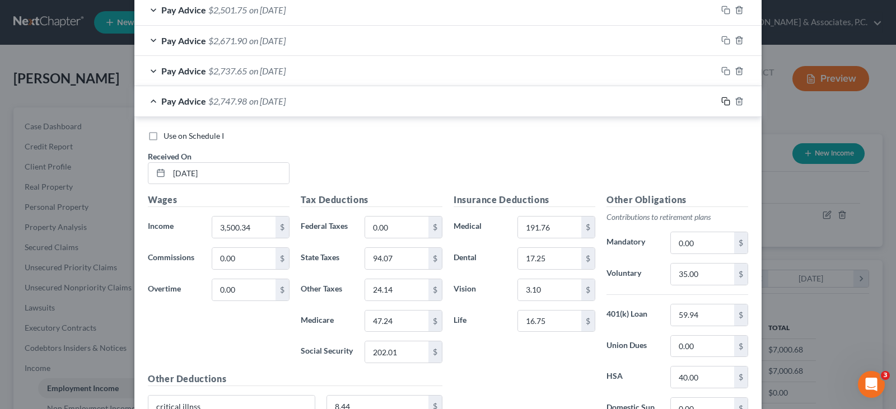
click at [724, 100] on rect "button" at bounding box center [726, 102] width 5 height 5
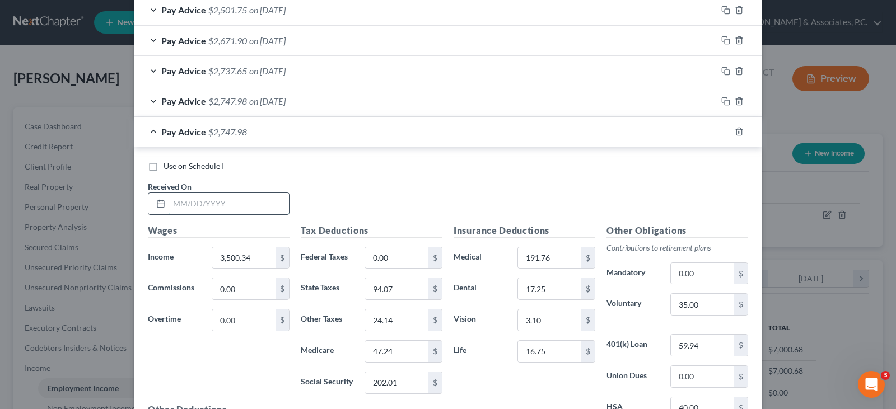
click at [251, 201] on input "text" at bounding box center [229, 203] width 120 height 21
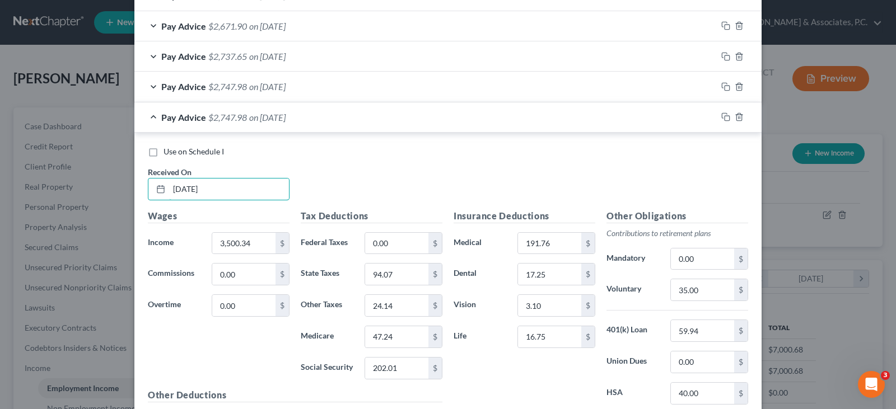
scroll to position [553, 0]
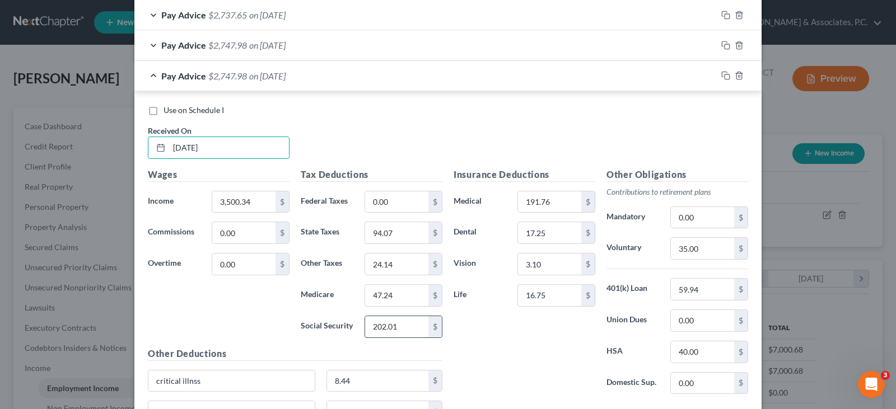
type input "[DATE]"
click at [390, 324] on input "202.01" at bounding box center [396, 326] width 63 height 21
type input "195.96"
click at [397, 295] on input "47.24" at bounding box center [396, 295] width 63 height 21
type input "45.83"
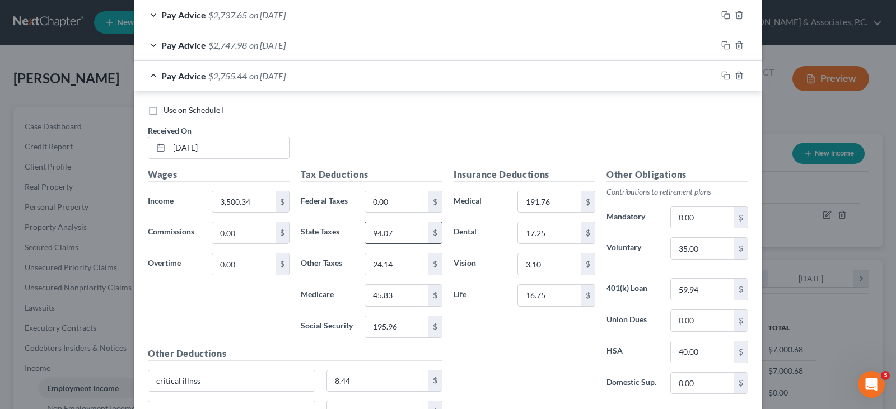
click at [410, 233] on input "94.07" at bounding box center [396, 232] width 63 height 21
click at [403, 262] on input "24.14" at bounding box center [396, 264] width 63 height 21
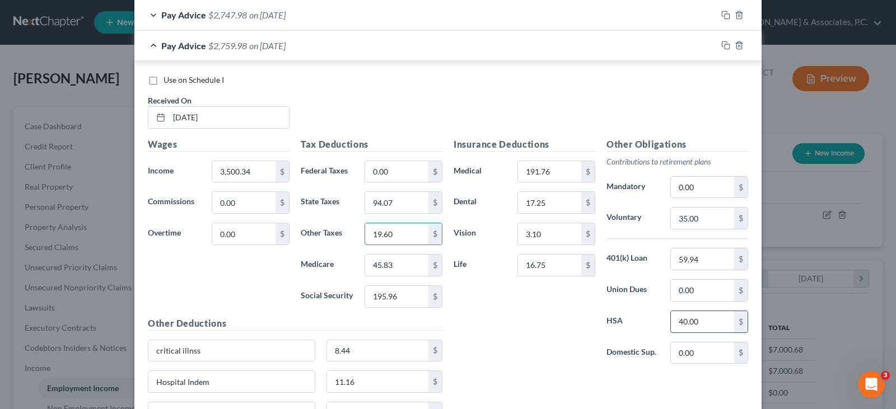
scroll to position [609, 0]
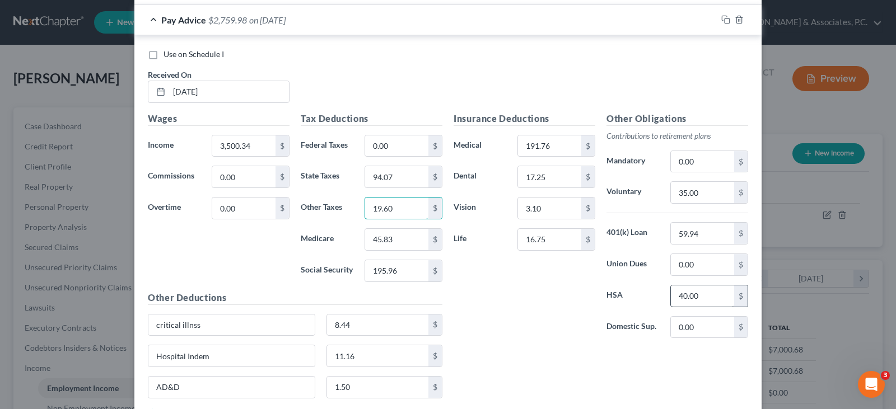
type input "19.60"
click at [708, 294] on input "40.00" at bounding box center [702, 295] width 63 height 21
type input "137.50"
click at [541, 240] on input "16.75" at bounding box center [549, 239] width 63 height 21
type input "17.28"
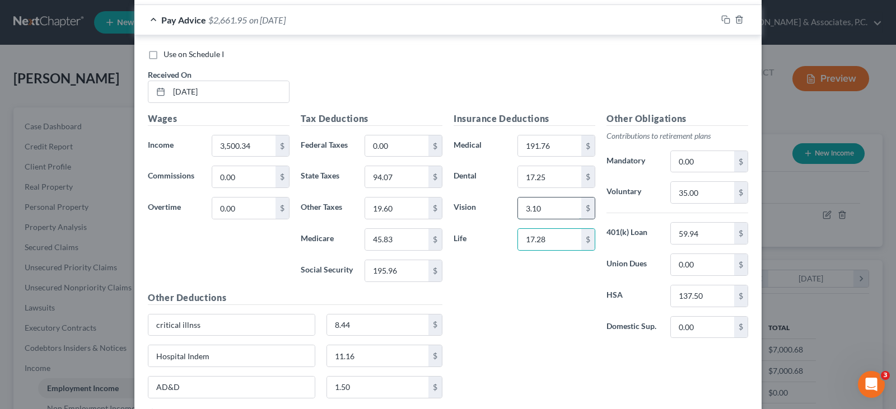
click at [554, 201] on input "3.10" at bounding box center [549, 208] width 63 height 21
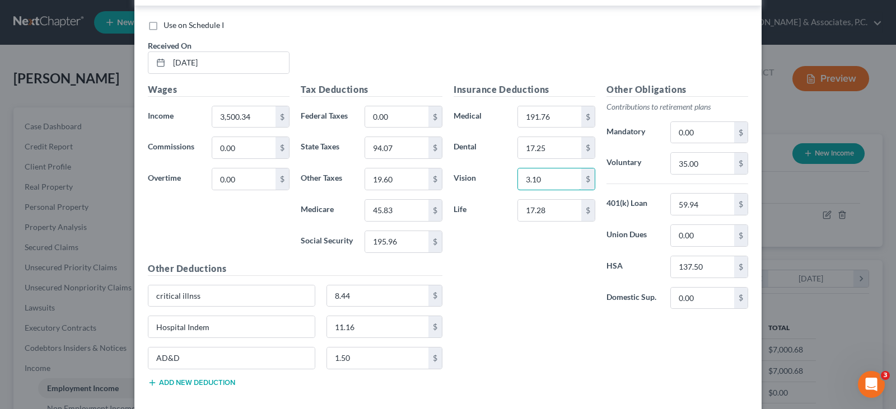
scroll to position [695, 0]
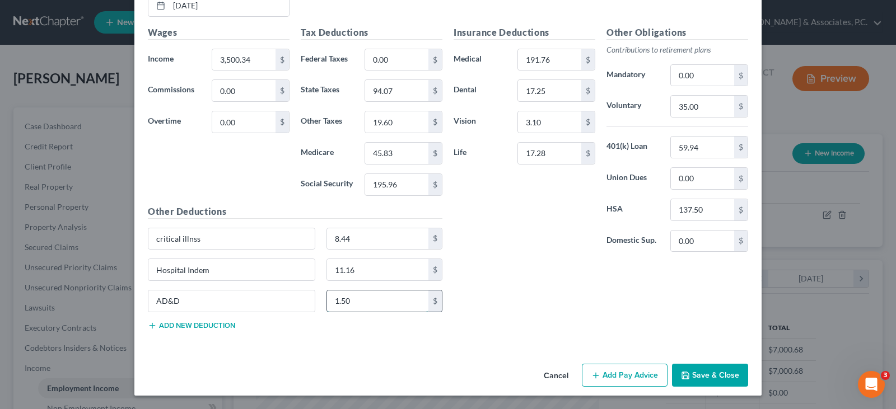
click at [357, 299] on input "1.50" at bounding box center [378, 300] width 102 height 21
click at [356, 271] on input "11.16" at bounding box center [378, 269] width 102 height 21
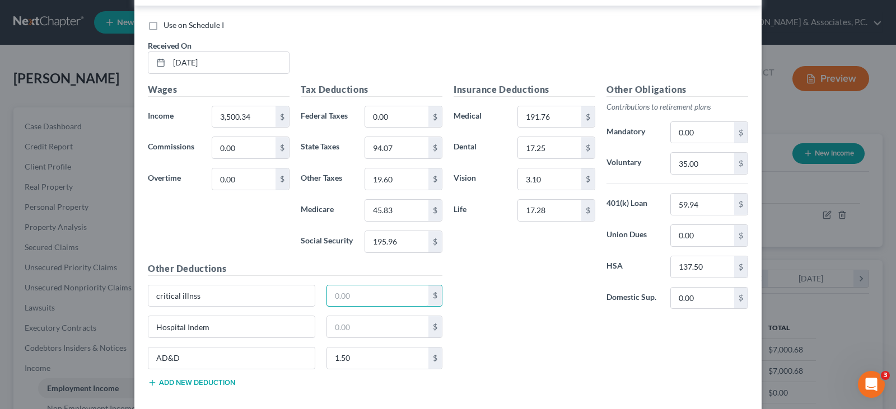
scroll to position [583, 0]
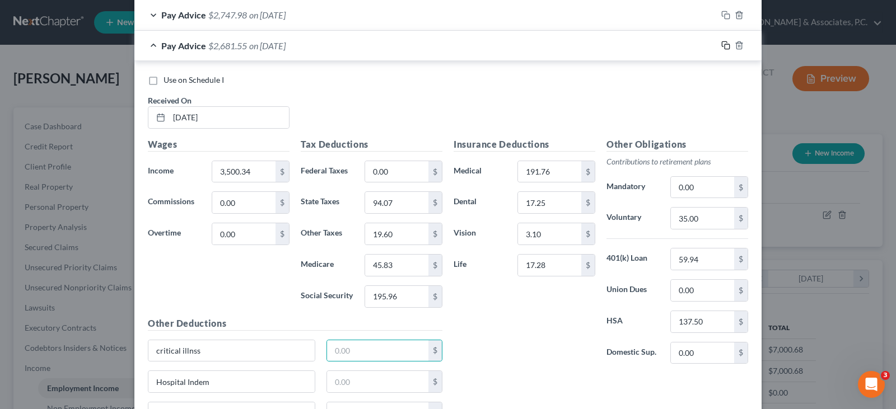
click at [721, 44] on icon "button" at bounding box center [725, 45] width 9 height 9
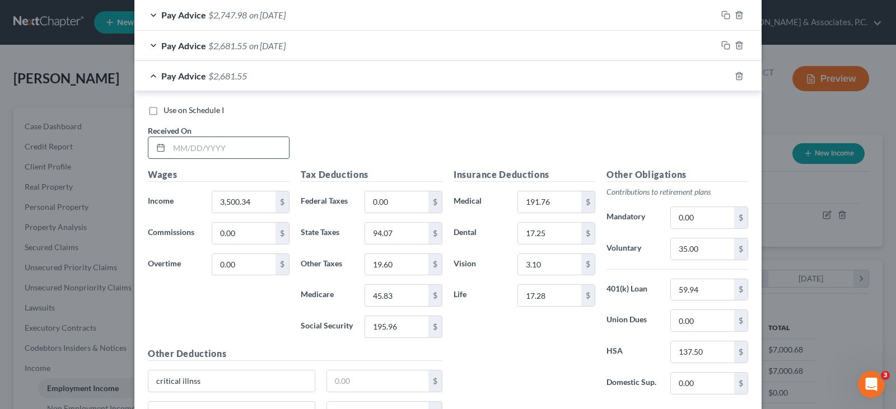
click at [191, 149] on input "text" at bounding box center [229, 147] width 120 height 21
type input "[DATE]"
click at [405, 331] on input "195.96" at bounding box center [396, 326] width 63 height 21
click at [400, 293] on input "45.83" at bounding box center [396, 295] width 63 height 21
click at [400, 237] on input "94.07" at bounding box center [396, 233] width 63 height 21
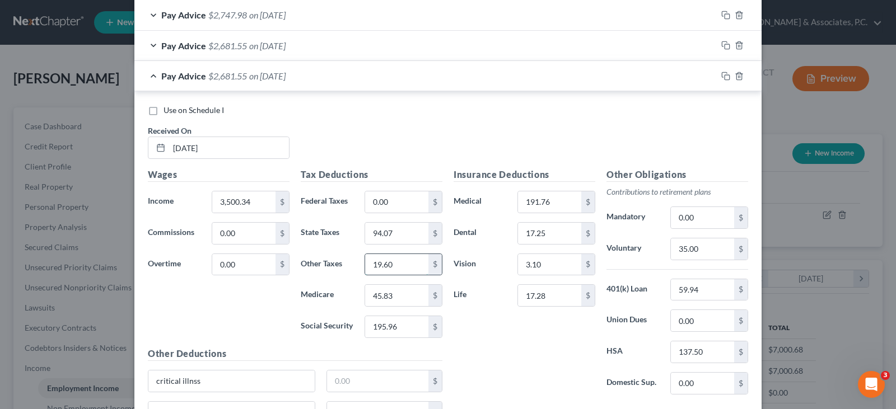
click at [399, 266] on input "19.60" at bounding box center [396, 264] width 63 height 21
click at [714, 351] on input "137.50" at bounding box center [702, 351] width 63 height 21
click at [395, 233] on input "94.07" at bounding box center [396, 233] width 63 height 21
click at [397, 257] on input "19.60" at bounding box center [396, 264] width 63 height 21
type input "19.61"
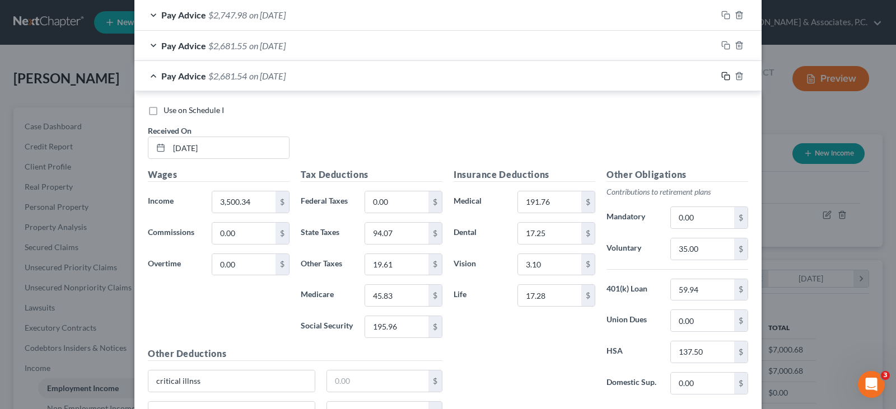
drag, startPoint x: 719, startPoint y: 75, endPoint x: 649, endPoint y: 72, distance: 70.0
click at [721, 75] on icon "button" at bounding box center [725, 76] width 9 height 9
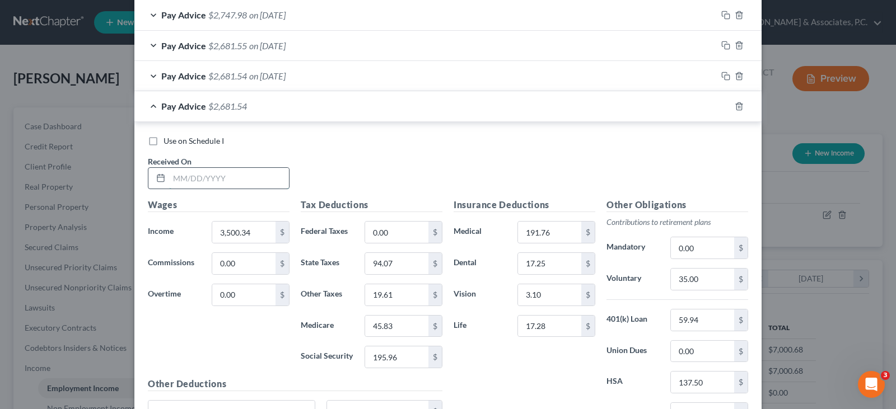
click at [247, 178] on input "text" at bounding box center [229, 178] width 120 height 21
type input "[DATE]"
click at [254, 230] on input "3,500.34" at bounding box center [243, 232] width 63 height 21
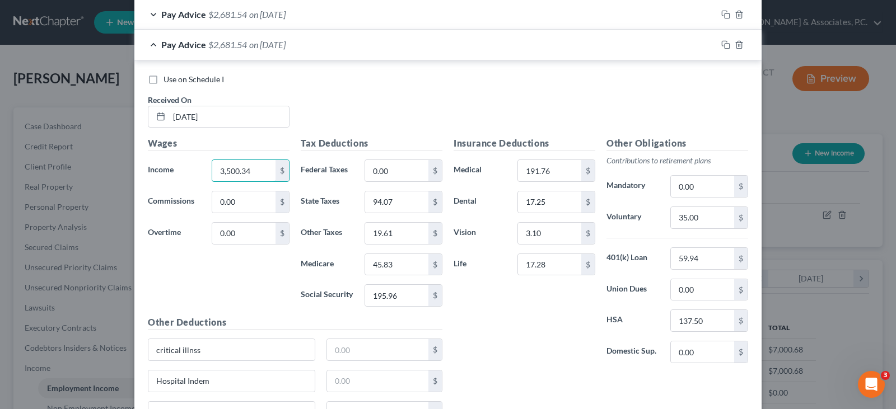
scroll to position [644, 0]
click at [721, 43] on icon "button" at bounding box center [725, 45] width 9 height 9
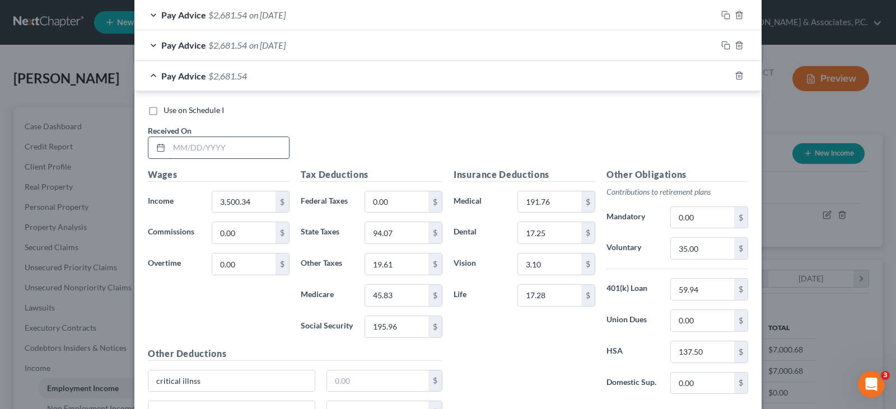
click at [238, 147] on input "text" at bounding box center [229, 147] width 120 height 21
type input "[DATE]"
type input "195.97"
click at [393, 294] on input "45.83" at bounding box center [396, 295] width 63 height 21
type input "45.84"
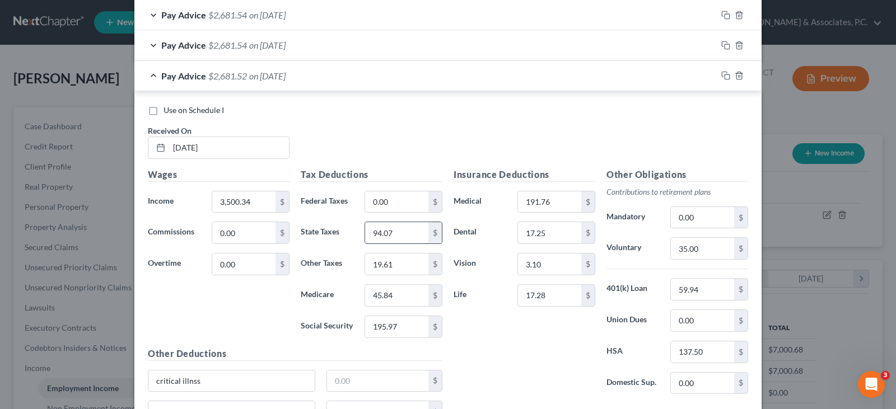
click at [391, 233] on input "94.07" at bounding box center [396, 232] width 63 height 21
type input "91.94"
click at [398, 260] on input "19.61" at bounding box center [396, 264] width 63 height 21
click at [705, 249] on input "35.00" at bounding box center [702, 248] width 63 height 21
type input "70.01"
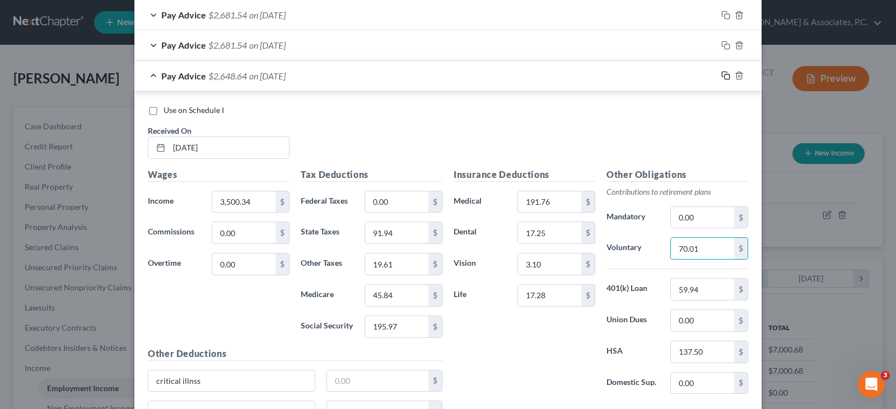
click at [721, 77] on icon "button" at bounding box center [725, 75] width 9 height 9
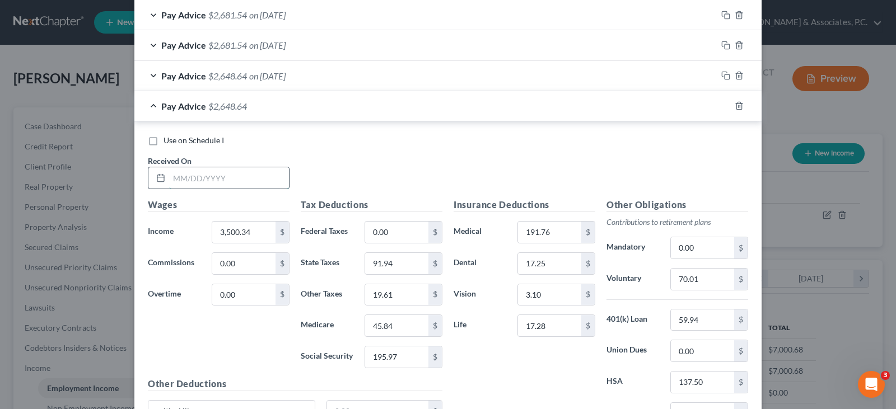
click at [248, 183] on input "text" at bounding box center [229, 177] width 120 height 21
type input "[DATE]"
click at [253, 237] on input "3,500.34" at bounding box center [243, 232] width 63 height 21
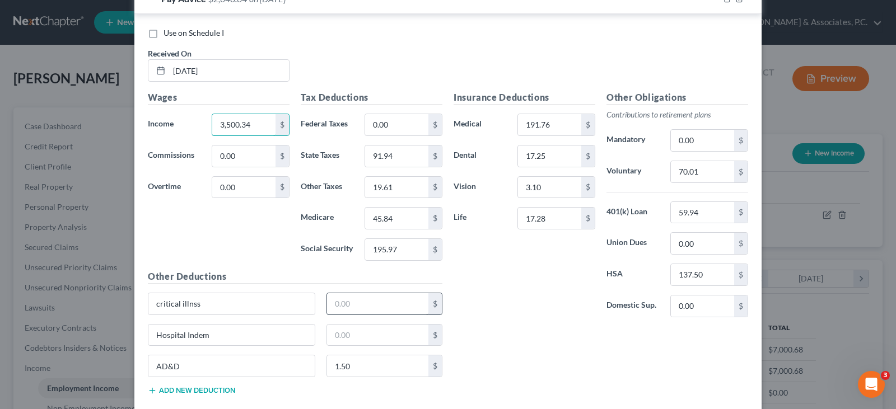
scroll to position [756, 0]
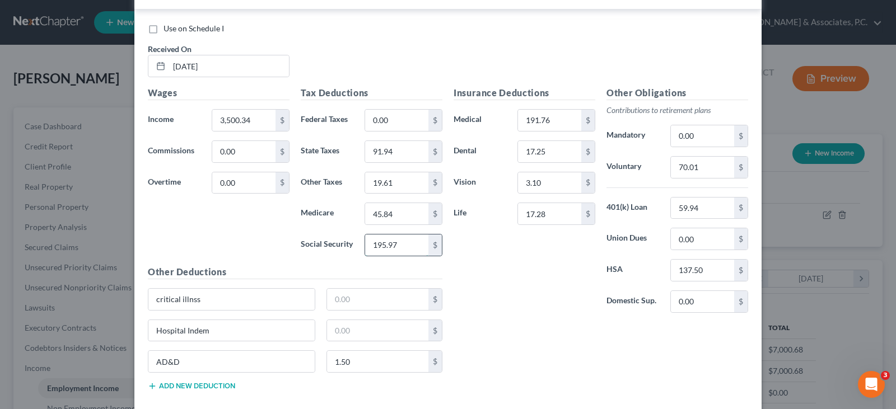
click at [405, 245] on input "195.97" at bounding box center [396, 245] width 63 height 21
type input "217.02"
click at [405, 214] on input "45.84" at bounding box center [396, 213] width 63 height 21
type input "50.75"
click at [405, 150] on input "91.94" at bounding box center [396, 151] width 63 height 21
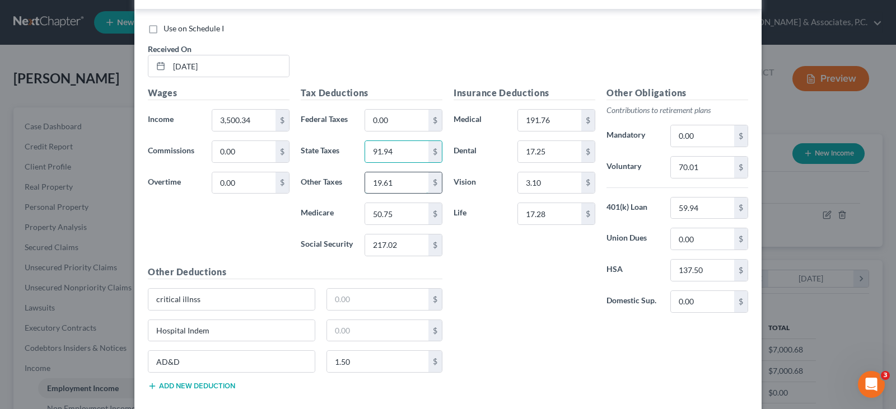
click at [406, 175] on input "19.61" at bounding box center [396, 182] width 63 height 21
type input "19.60"
click at [702, 208] on input "59.94" at bounding box center [702, 208] width 63 height 21
click at [701, 165] on input "70.01" at bounding box center [702, 167] width 63 height 21
click at [714, 268] on input "137.50" at bounding box center [702, 270] width 63 height 21
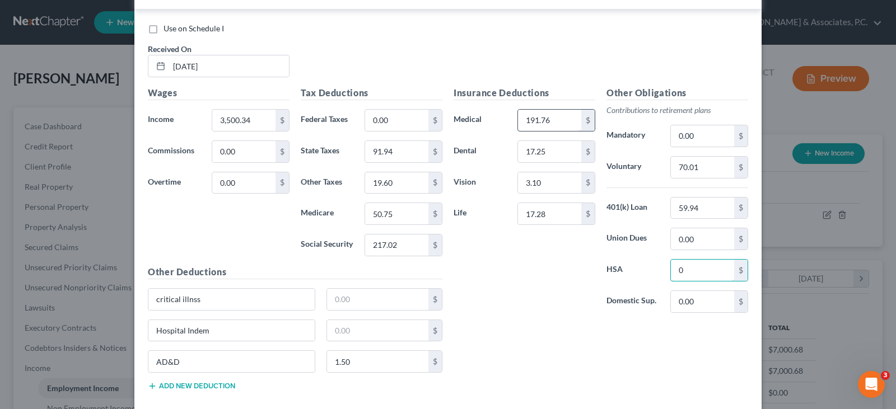
type input "0"
click at [547, 124] on input "191.76" at bounding box center [549, 120] width 63 height 21
click at [550, 147] on input "17.25" at bounding box center [549, 151] width 63 height 21
click at [535, 184] on input "3.10" at bounding box center [549, 182] width 63 height 21
click at [549, 215] on input "17.28" at bounding box center [549, 213] width 63 height 21
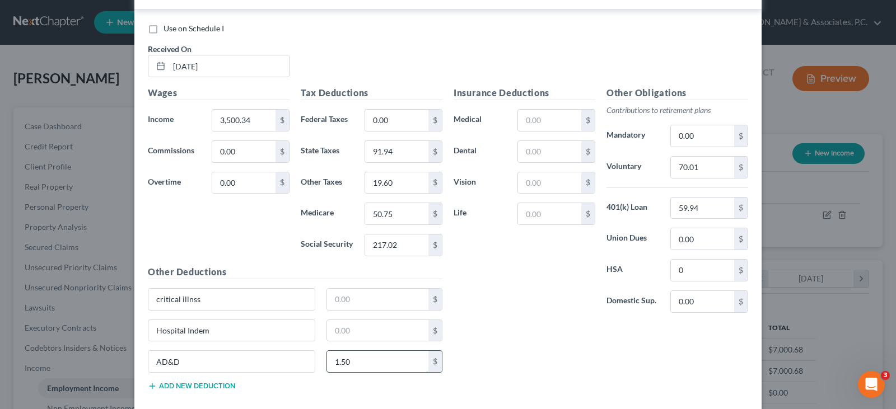
click at [355, 358] on input "1.50" at bounding box center [378, 361] width 102 height 21
drag, startPoint x: 492, startPoint y: 320, endPoint x: 489, endPoint y: 302, distance: 18.1
click at [489, 314] on div "Insurance Deductions Medical $ Dental $ Vision $ Life $" at bounding box center [524, 204] width 153 height 236
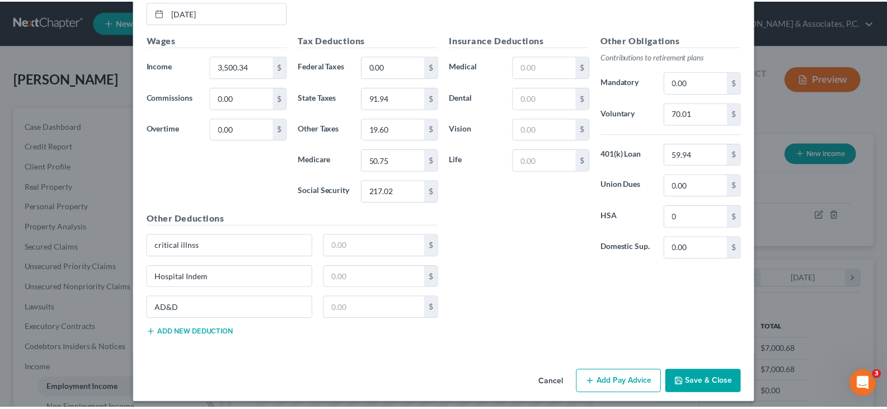
scroll to position [817, 0]
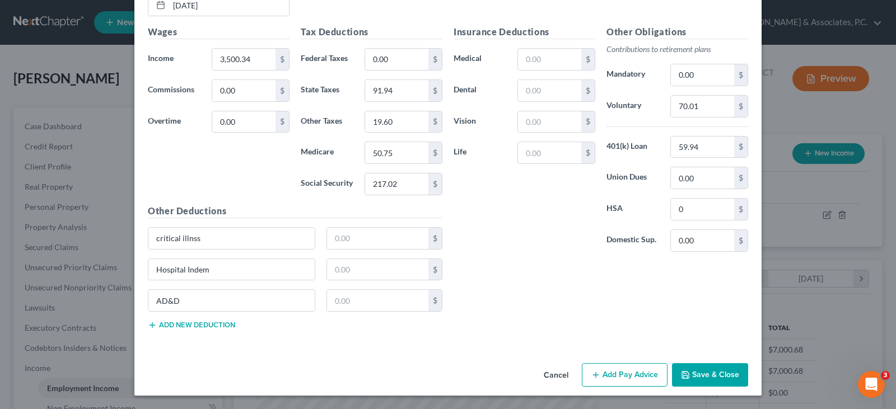
click at [714, 376] on button "Save & Close" at bounding box center [710, 375] width 76 height 24
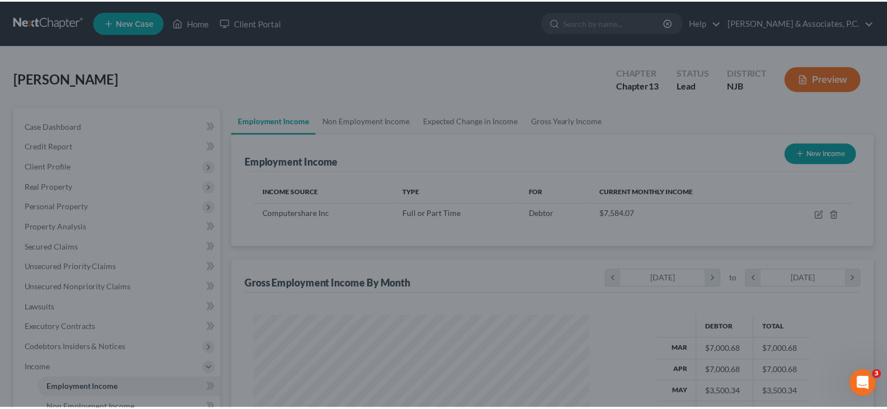
scroll to position [559518, 559357]
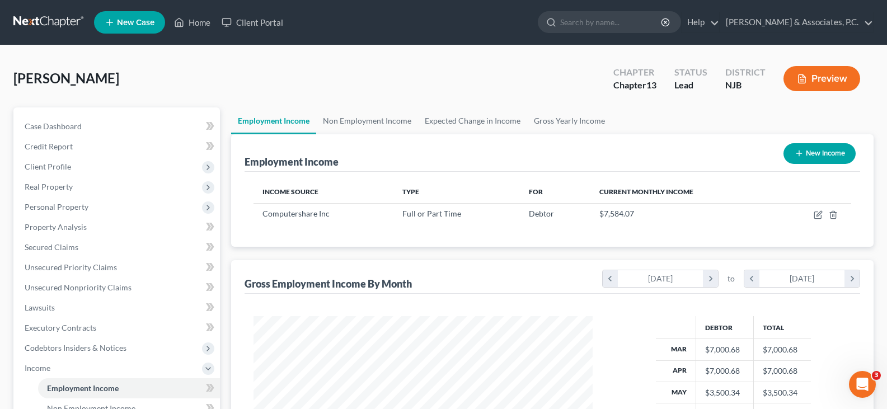
click at [260, 123] on link "Employment Income" at bounding box center [273, 120] width 85 height 27
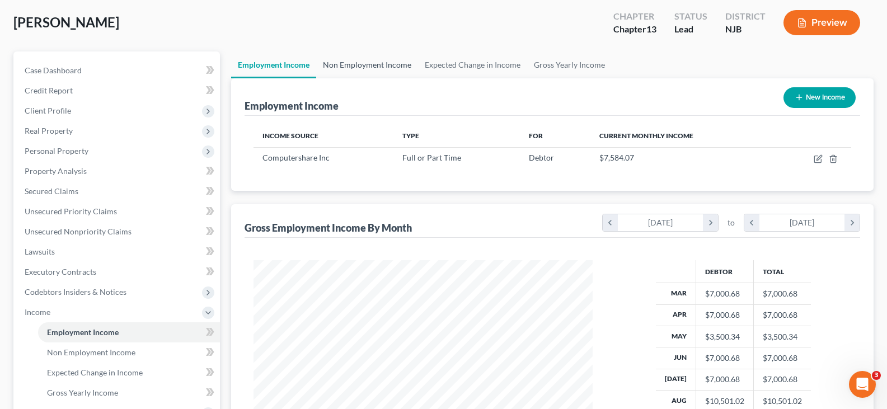
click at [378, 67] on link "Non Employment Income" at bounding box center [367, 64] width 102 height 27
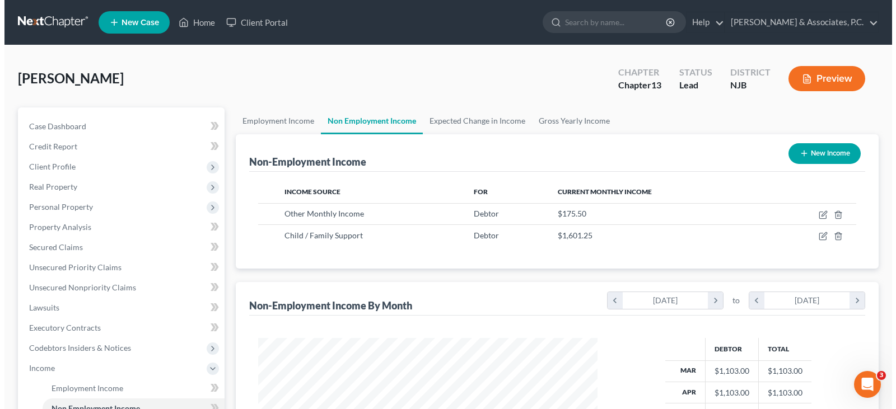
scroll to position [201, 362]
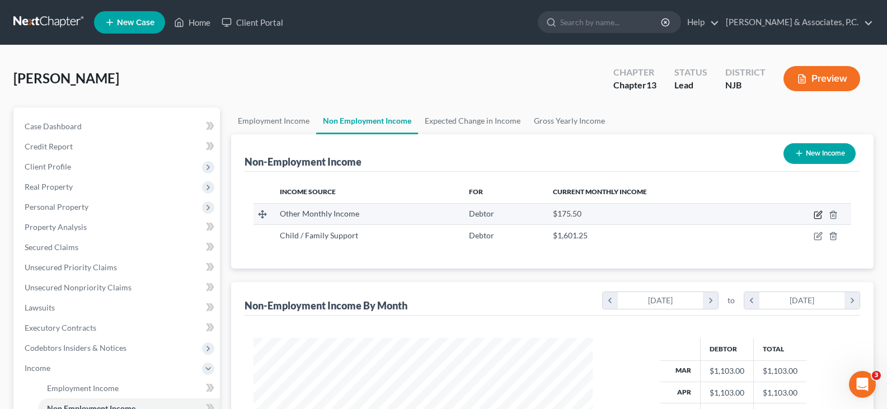
click at [818, 212] on icon "button" at bounding box center [818, 214] width 9 height 9
select select "13"
select select "0"
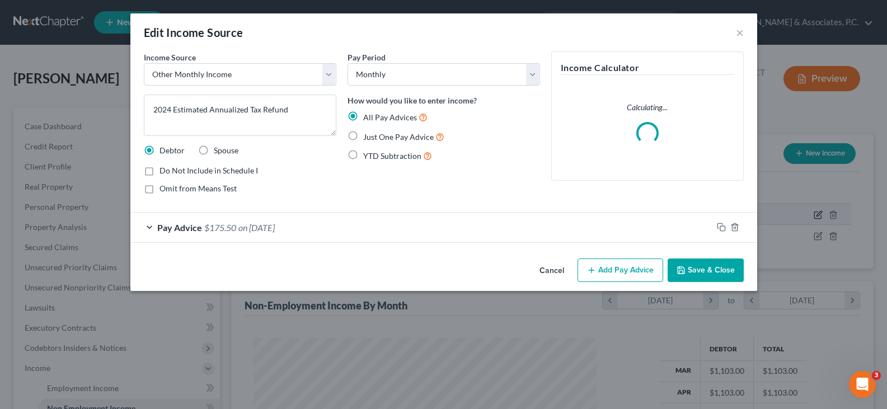
scroll to position [201, 365]
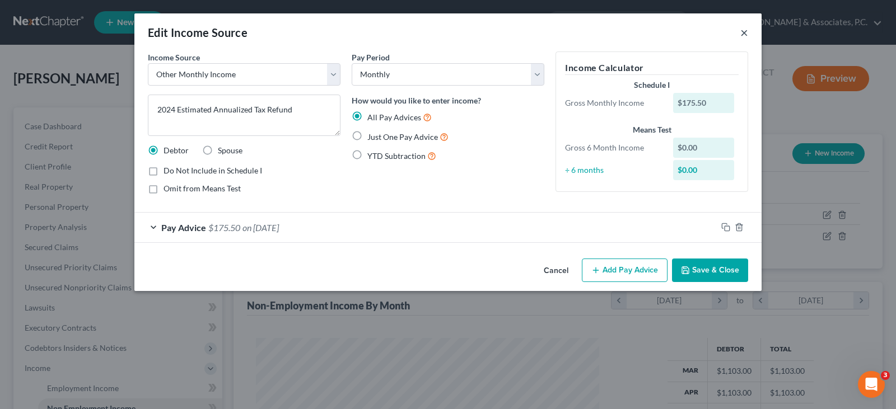
click at [742, 35] on button "×" at bounding box center [744, 32] width 8 height 13
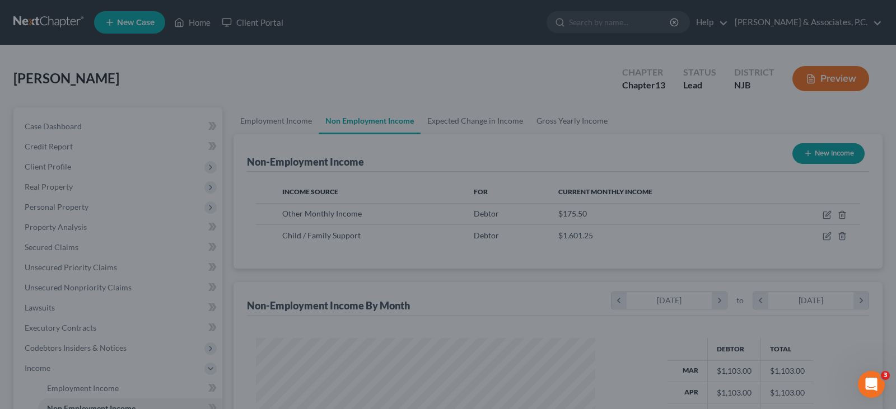
scroll to position [559518, 559357]
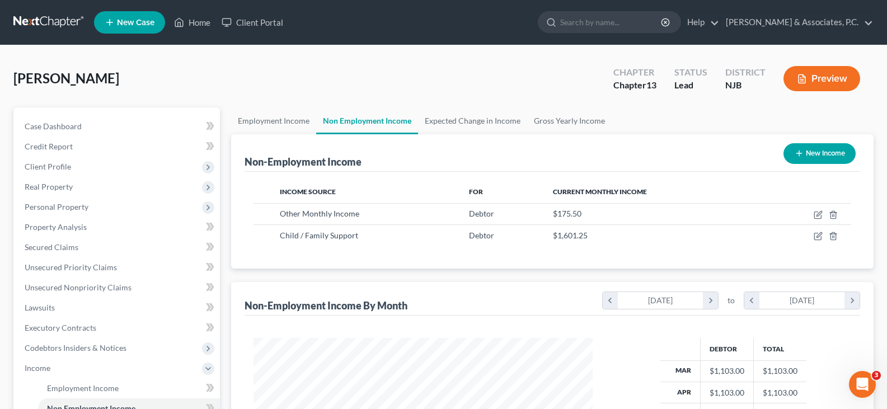
click at [813, 153] on button "New Income" at bounding box center [820, 153] width 72 height 21
select select "0"
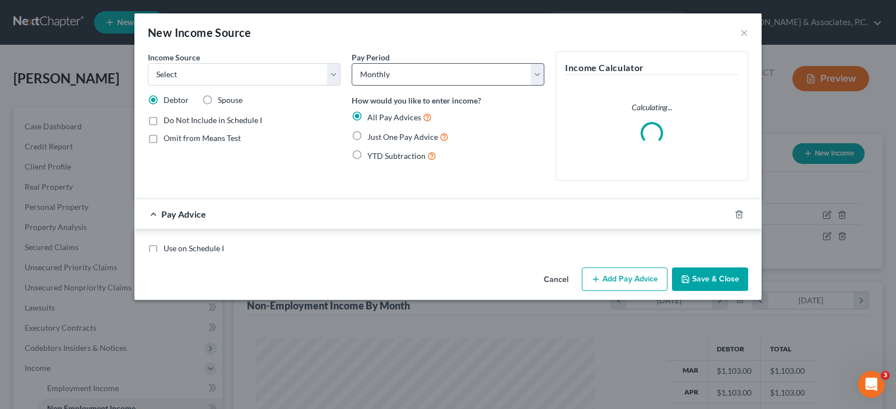
scroll to position [201, 365]
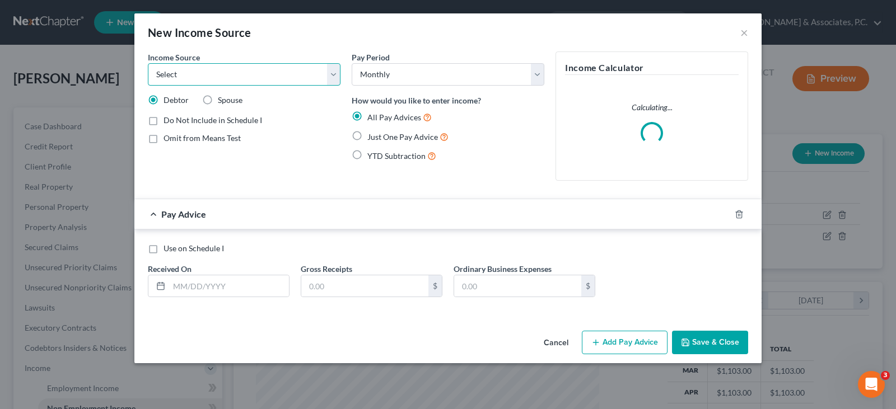
click at [331, 77] on select "Select Unemployment Disability (from employer) Pension Retirement Social Securi…" at bounding box center [244, 74] width 193 height 22
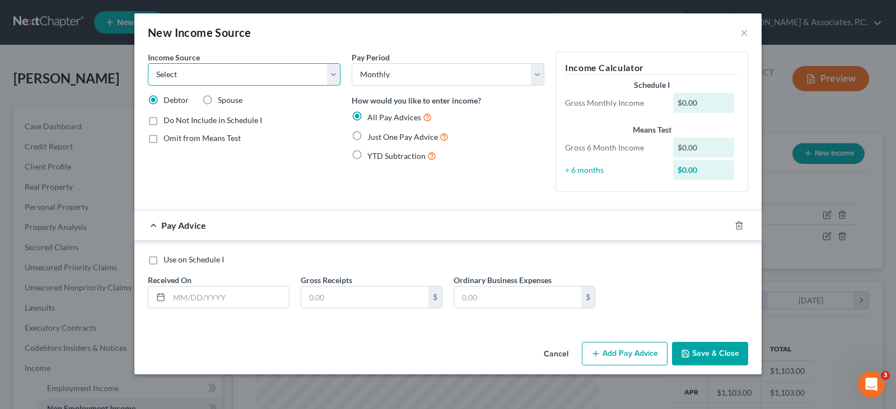
select select "7"
click at [148, 63] on select "Select Unemployment Disability (from employer) Pension Retirement Social Securi…" at bounding box center [244, 74] width 193 height 22
click at [214, 307] on input "text" at bounding box center [229, 297] width 120 height 21
type input "3"
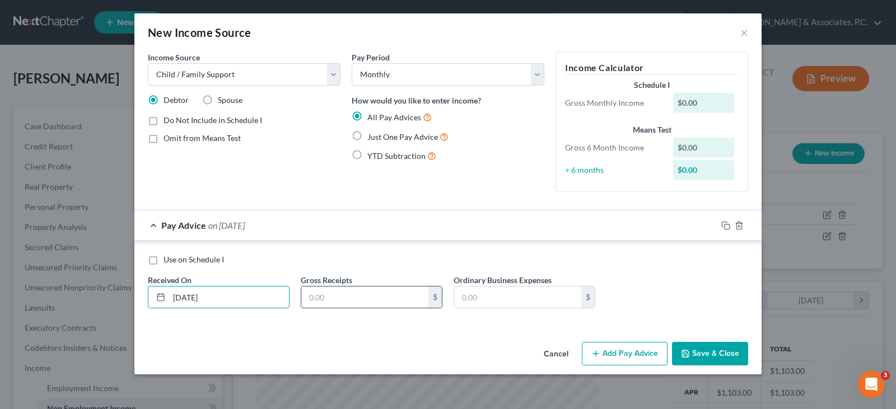
type input "[DATE]"
click at [353, 297] on input "text" at bounding box center [364, 297] width 127 height 21
type input "1,103.00"
drag, startPoint x: 610, startPoint y: 355, endPoint x: 533, endPoint y: 308, distance: 89.7
click at [609, 353] on button "Add Pay Advice" at bounding box center [625, 354] width 86 height 24
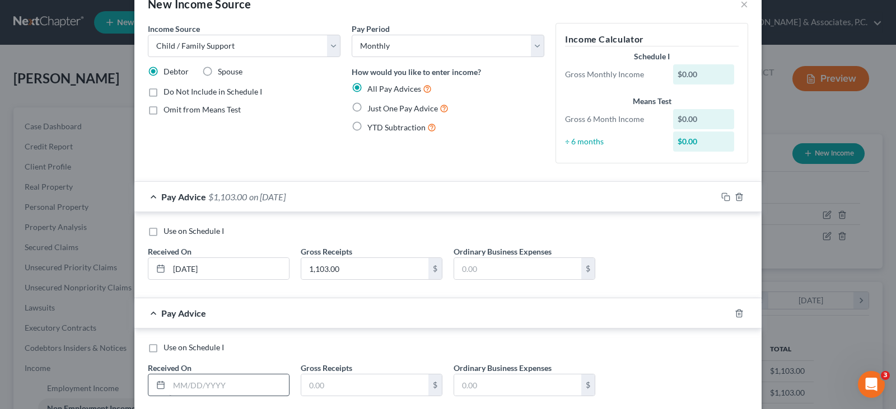
scroll to position [95, 0]
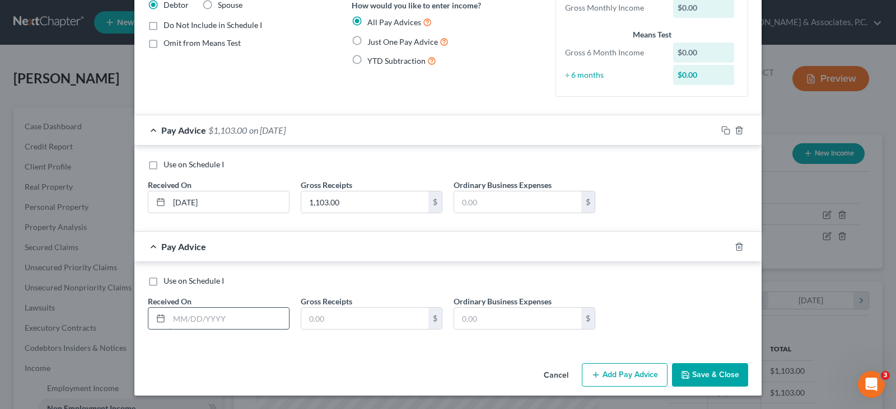
click at [222, 321] on input "text" at bounding box center [229, 318] width 120 height 21
type input "[DATE]"
click at [347, 324] on input "text" at bounding box center [364, 318] width 127 height 21
type input "1,103.00"
click at [604, 379] on button "Add Pay Advice" at bounding box center [625, 375] width 86 height 24
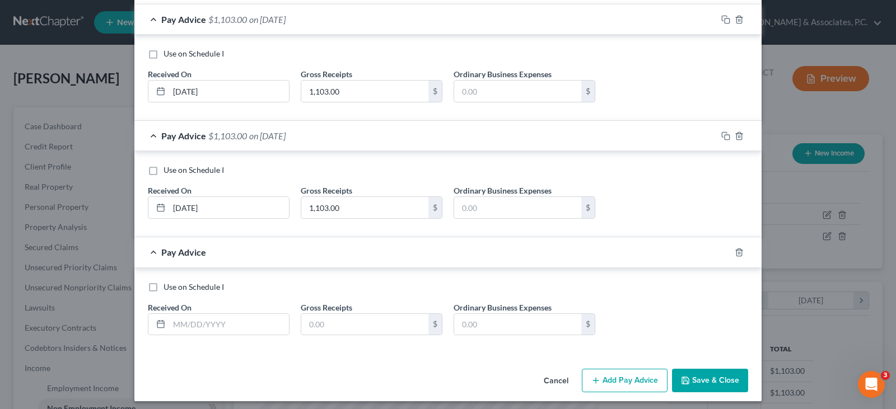
scroll to position [212, 0]
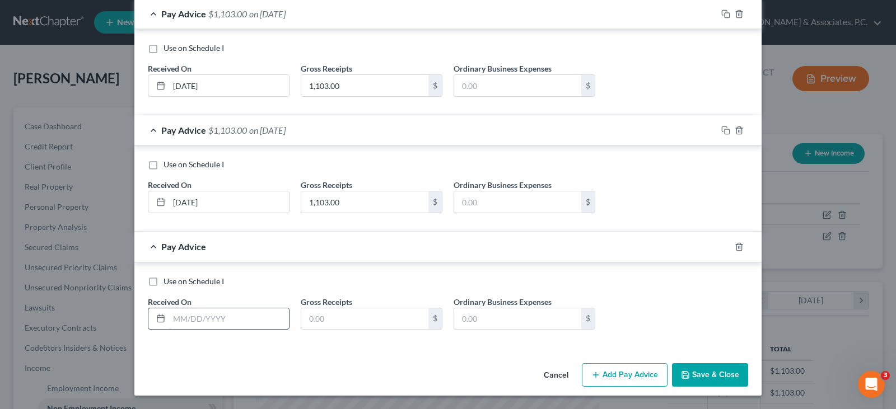
click at [242, 321] on input "text" at bounding box center [229, 318] width 120 height 21
type input "[DATE]"
click at [359, 317] on input "text" at bounding box center [364, 318] width 127 height 21
type input "1,103.00"
click at [621, 376] on button "Add Pay Advice" at bounding box center [625, 375] width 86 height 24
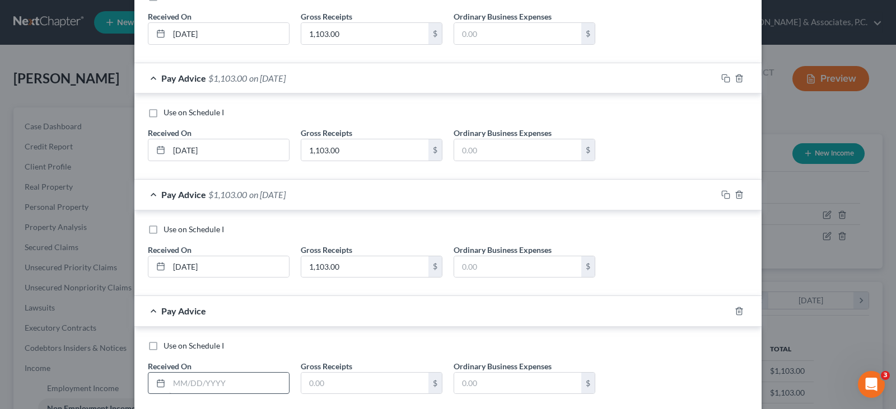
scroll to position [328, 0]
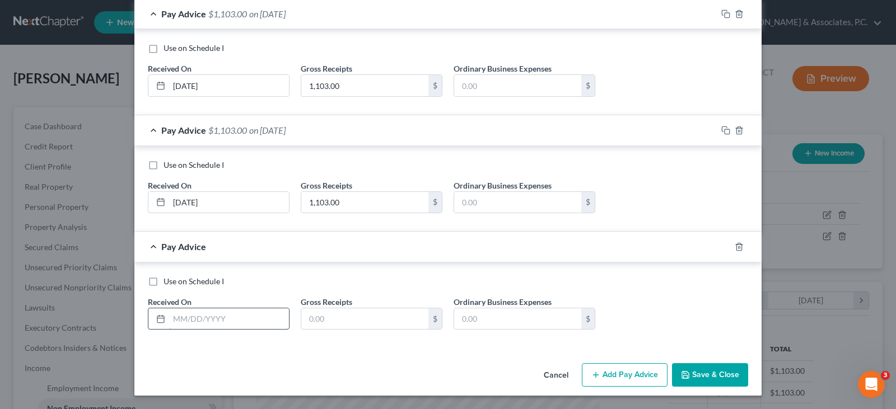
click at [219, 318] on input "text" at bounding box center [229, 318] width 120 height 21
type input "[DATE]"
click at [340, 312] on input "text" at bounding box center [364, 318] width 127 height 21
type input "1,178.00"
click at [724, 248] on icon "button" at bounding box center [725, 246] width 9 height 9
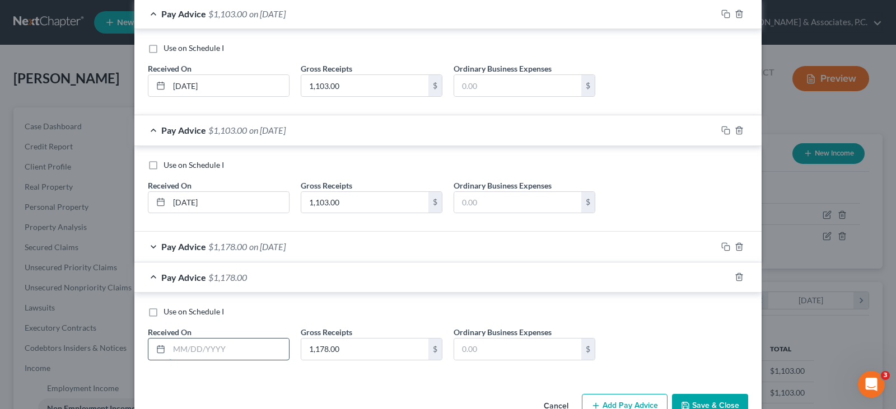
drag, startPoint x: 246, startPoint y: 348, endPoint x: 254, endPoint y: 346, distance: 7.6
click at [246, 348] on input "text" at bounding box center [229, 349] width 120 height 21
type input "[DATE]"
click at [721, 275] on icon "button" at bounding box center [725, 277] width 9 height 9
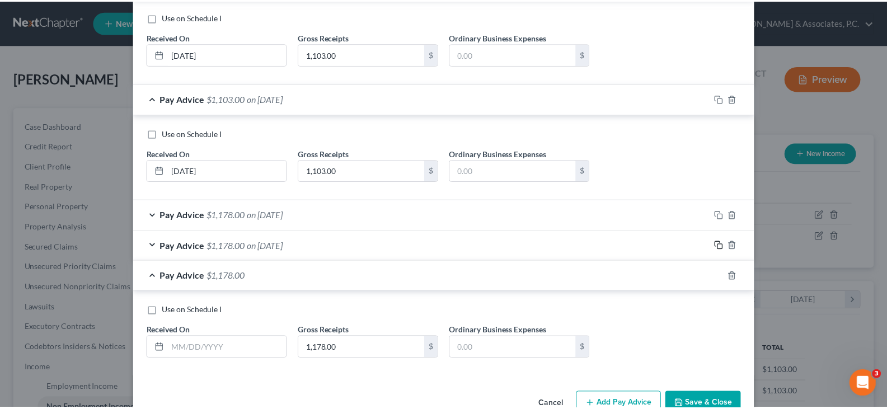
scroll to position [389, 0]
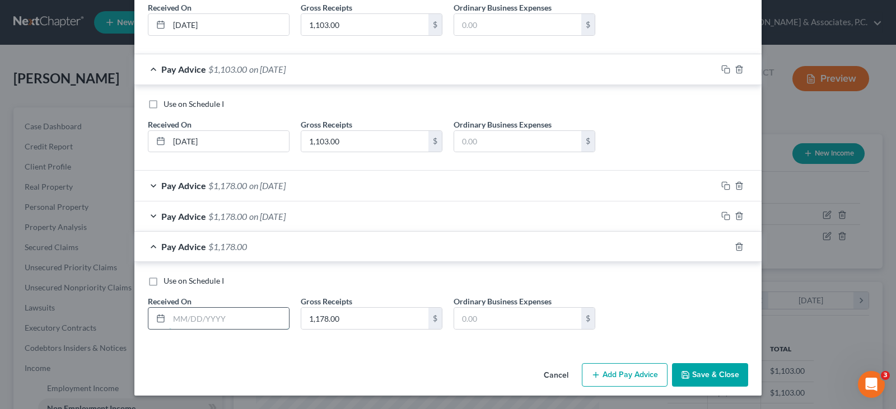
click at [260, 317] on input "text" at bounding box center [229, 318] width 120 height 21
type input "[DATE]"
click at [695, 372] on button "Save & Close" at bounding box center [710, 375] width 76 height 24
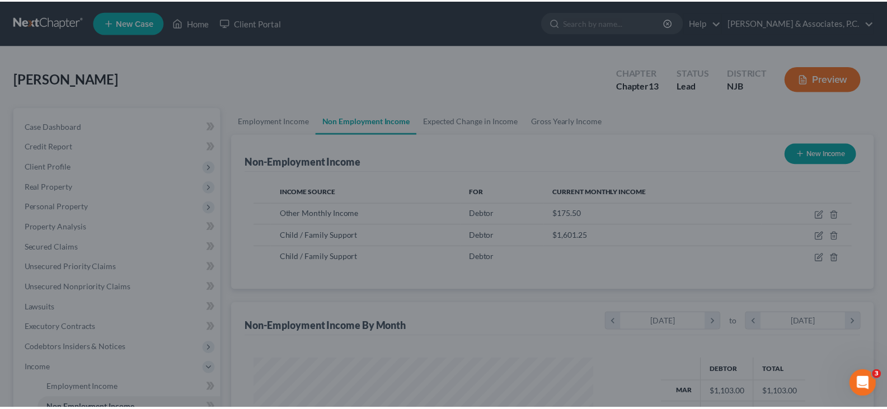
scroll to position [559518, 559357]
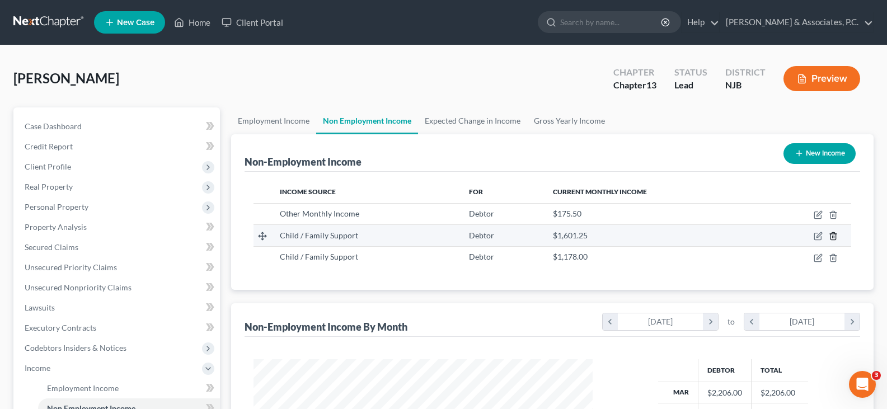
click at [834, 236] on icon "button" at bounding box center [833, 236] width 9 height 9
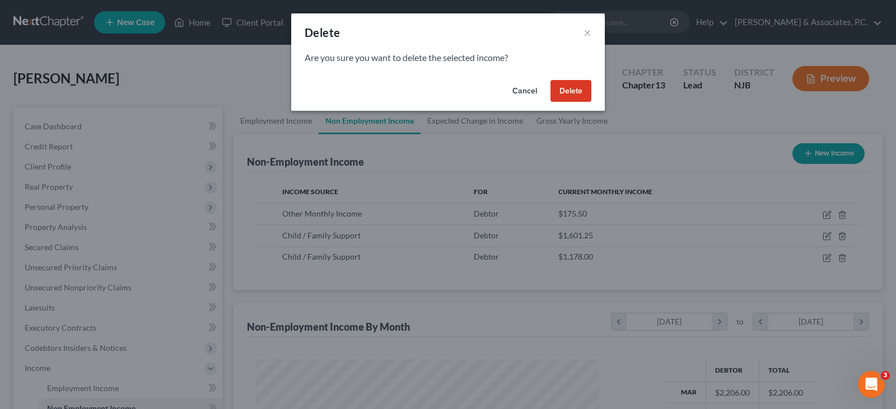
click at [579, 89] on button "Delete" at bounding box center [570, 91] width 41 height 22
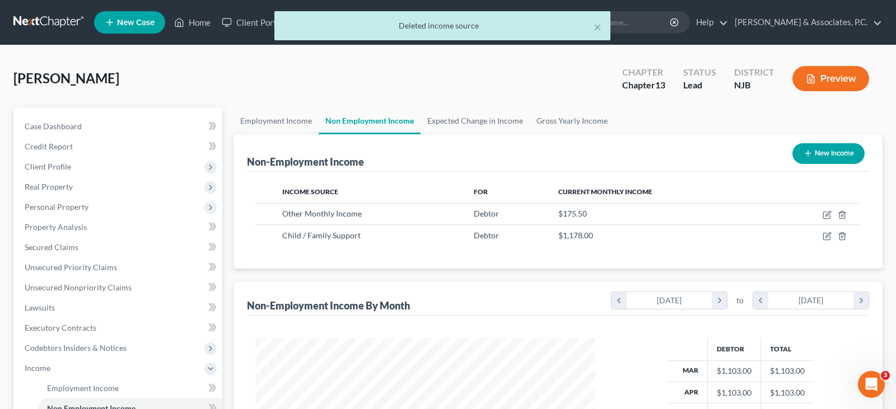
scroll to position [559518, 559357]
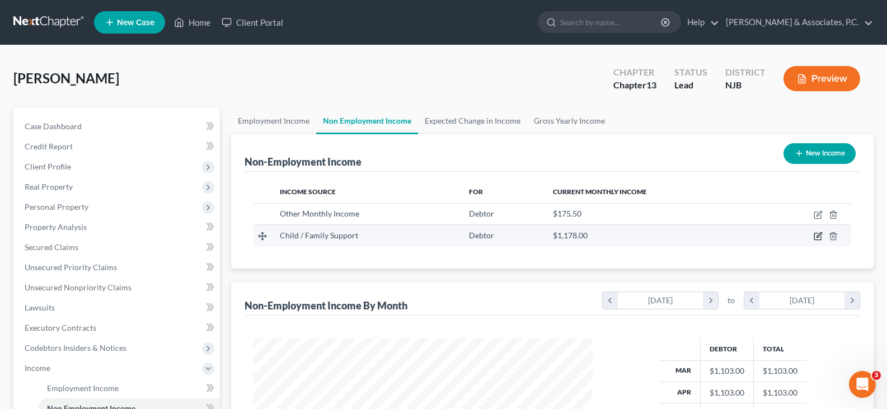
click at [818, 235] on icon "button" at bounding box center [819, 235] width 5 height 5
select select "7"
select select "0"
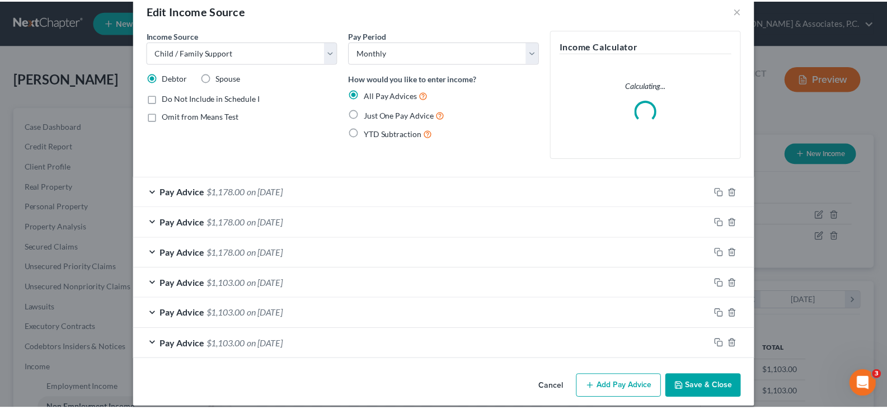
scroll to position [34, 0]
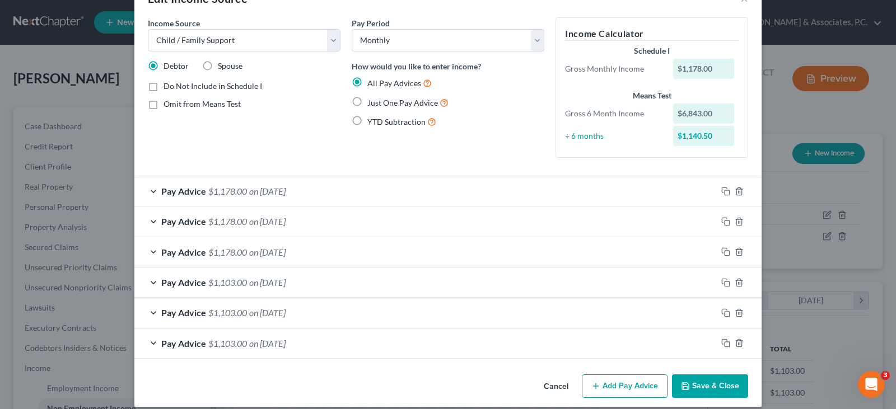
drag, startPoint x: 718, startPoint y: 383, endPoint x: 722, endPoint y: 377, distance: 8.1
click at [719, 382] on button "Save & Close" at bounding box center [710, 386] width 76 height 24
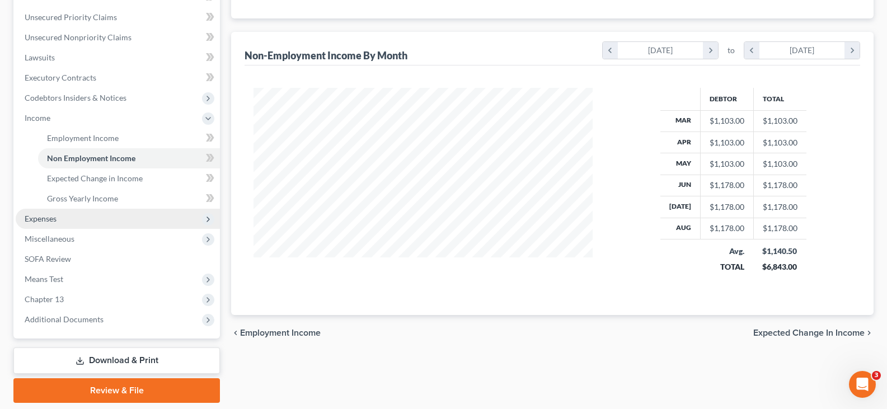
scroll to position [231, 0]
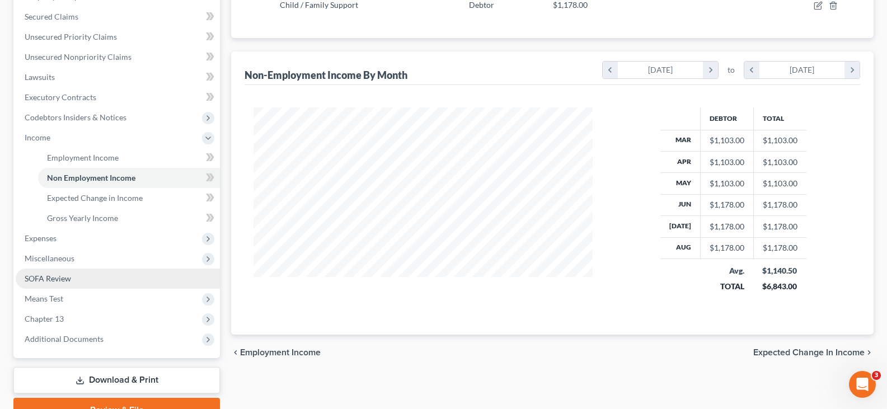
click at [62, 277] on span "SOFA Review" at bounding box center [48, 279] width 46 height 10
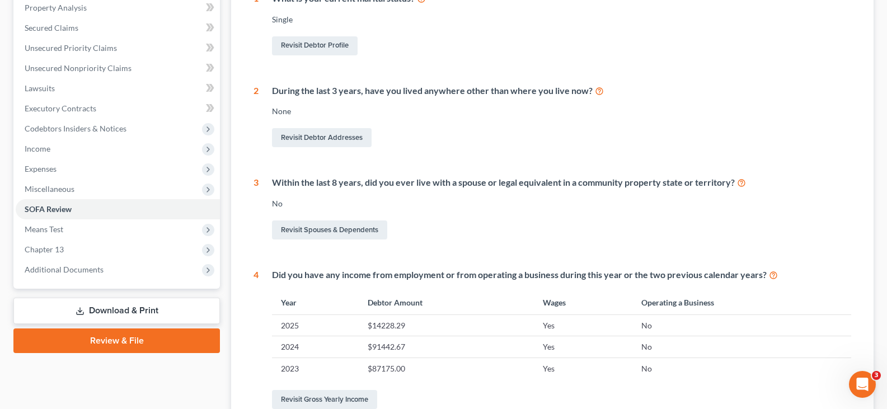
scroll to position [224, 0]
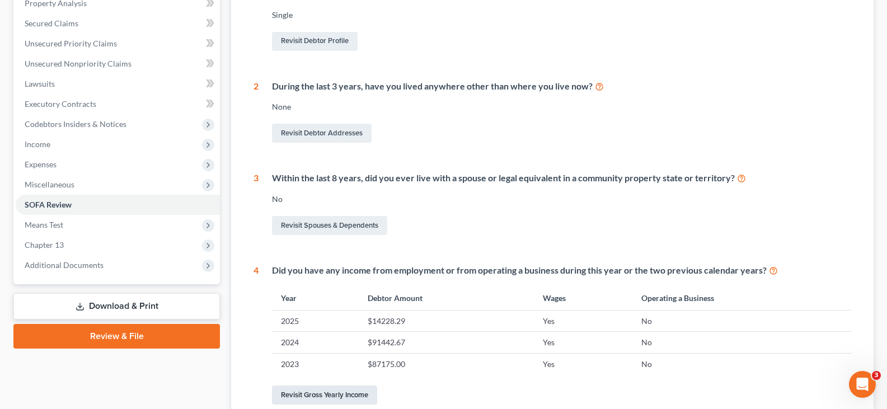
click at [333, 393] on link "Revisit Gross Yearly Income" at bounding box center [324, 395] width 105 height 19
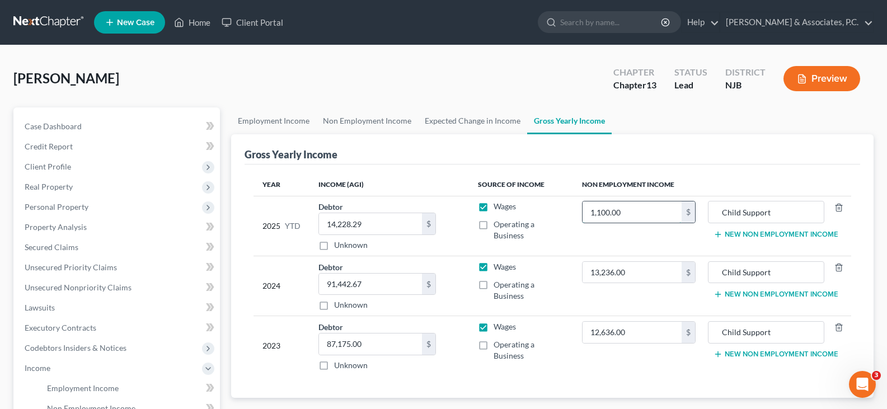
click at [663, 212] on input "1,100.00" at bounding box center [633, 211] width 100 height 21
type input "9,766.86"
click at [381, 223] on input "14,228.29" at bounding box center [370, 223] width 103 height 21
type input "63,233.05"
click at [200, 22] on link "Home" at bounding box center [192, 22] width 48 height 20
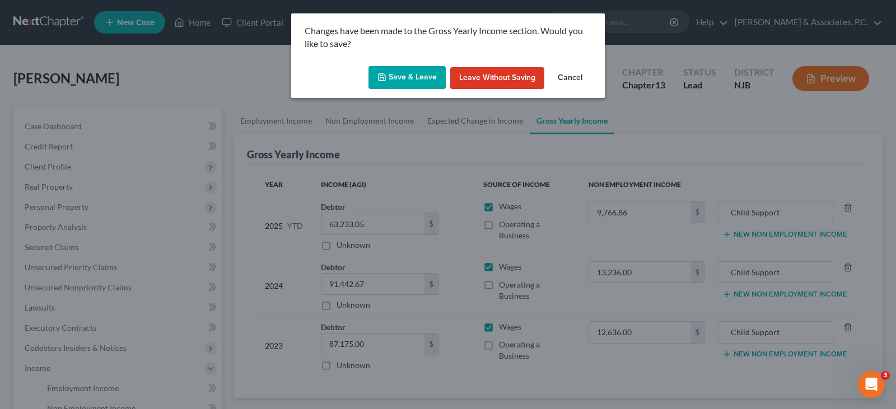
click at [403, 80] on button "Save & Leave" at bounding box center [406, 78] width 77 height 24
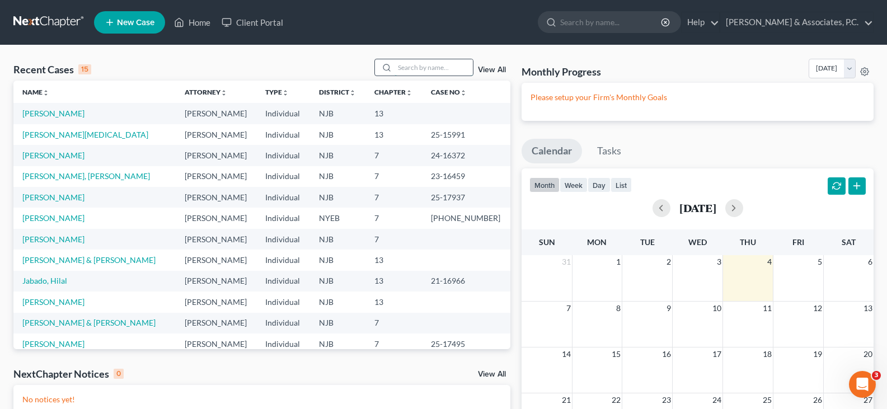
click at [410, 72] on input "search" at bounding box center [434, 67] width 78 height 16
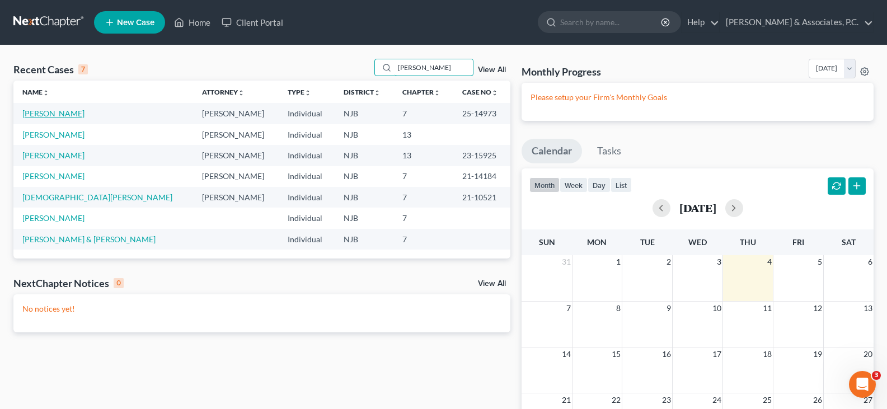
type input "[PERSON_NAME]"
click at [63, 113] on link "[PERSON_NAME]" at bounding box center [53, 114] width 62 height 10
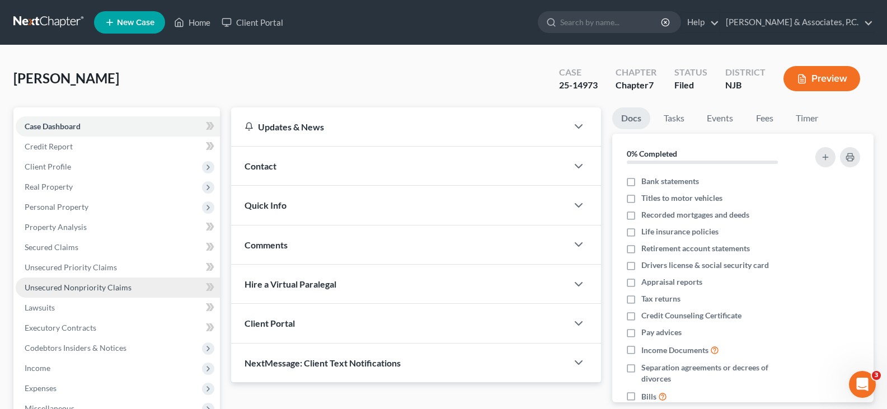
click at [67, 289] on span "Unsecured Nonpriority Claims" at bounding box center [78, 288] width 107 height 10
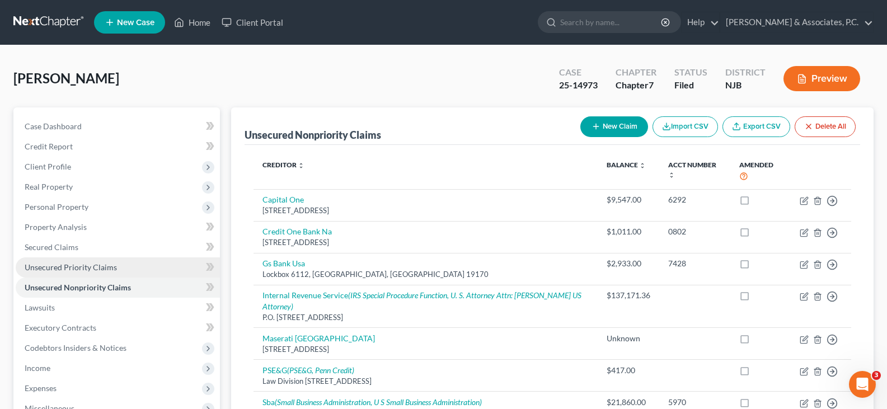
click at [53, 265] on span "Unsecured Priority Claims" at bounding box center [71, 268] width 92 height 10
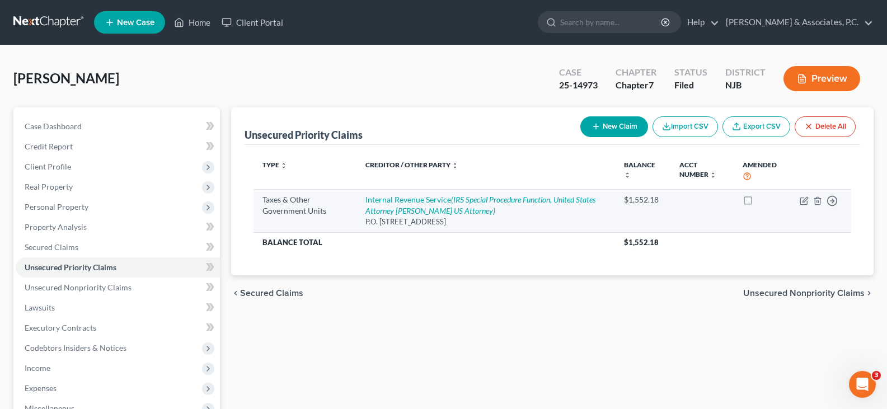
click at [382, 205] on td "Internal Revenue Service (IRS Special Procedure Function, United States Attorne…" at bounding box center [486, 210] width 259 height 43
click at [402, 200] on link "Internal Revenue Service (IRS Special Procedure Function, United States Attorne…" at bounding box center [480, 205] width 230 height 21
select select "0"
select select "39"
select select "0"
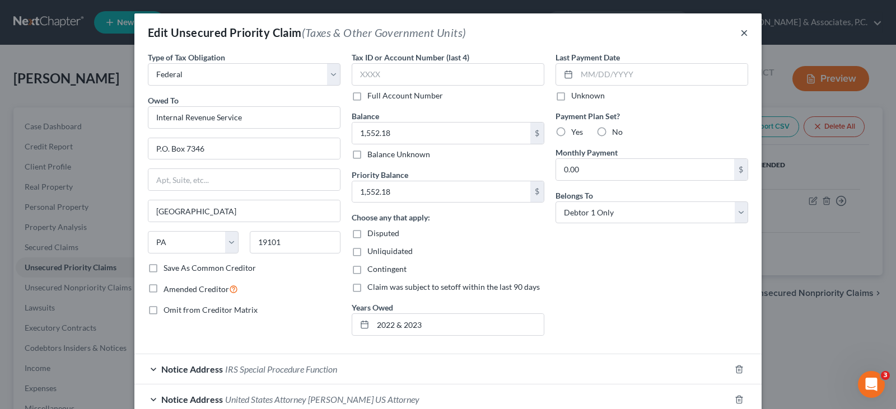
click at [740, 34] on button "×" at bounding box center [744, 32] width 8 height 13
